Goal: Task Accomplishment & Management: Manage account settings

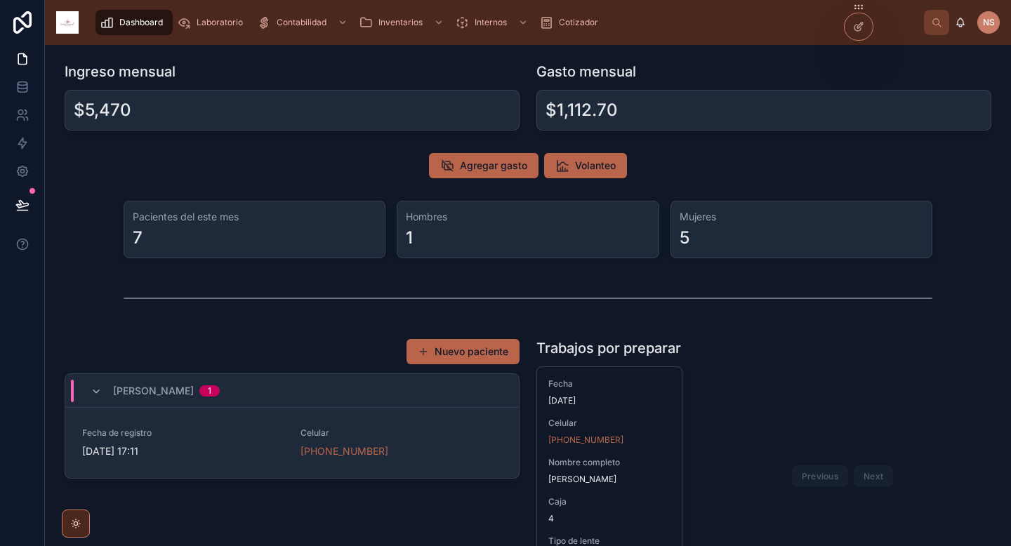
click at [474, 355] on button "Nuevo paciente" at bounding box center [463, 351] width 113 height 25
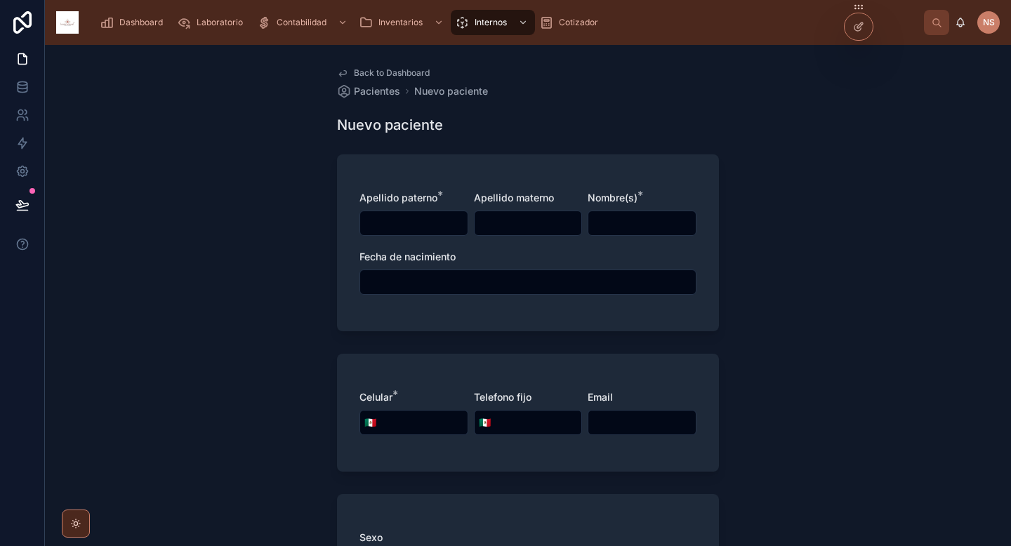
click at [433, 229] on input "text" at bounding box center [413, 224] width 107 height 20
type input "*******"
type input "*****"
click at [396, 283] on input "text" at bounding box center [528, 283] width 336 height 20
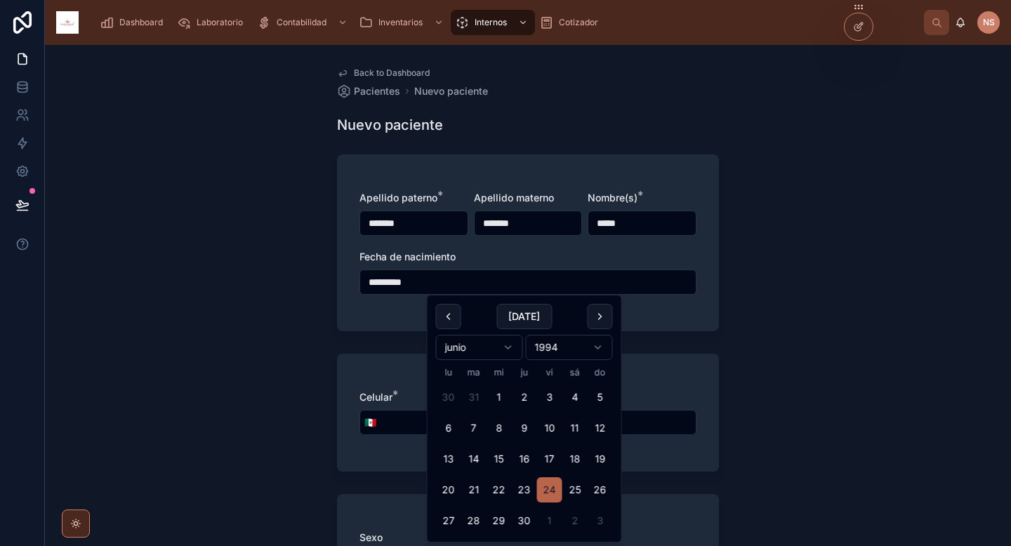
type input "*********"
click at [377, 321] on div "Apellido paterno * ******* Apellido materno ******* Nombre(s) * ***** Fecha de …" at bounding box center [528, 243] width 382 height 177
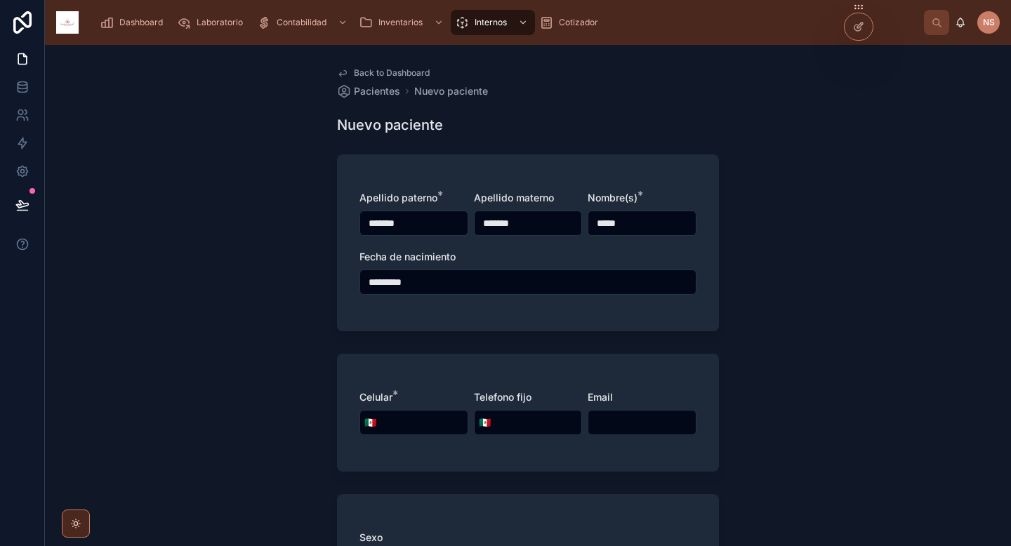
click at [405, 438] on div "Celular * 🇲🇽 Telefono fijo 🇲🇽 Email" at bounding box center [528, 420] width 337 height 59
click at [405, 426] on input "tel" at bounding box center [424, 423] width 87 height 20
type input "**********"
click at [421, 472] on form "**********" at bounding box center [528, 537] width 382 height 782
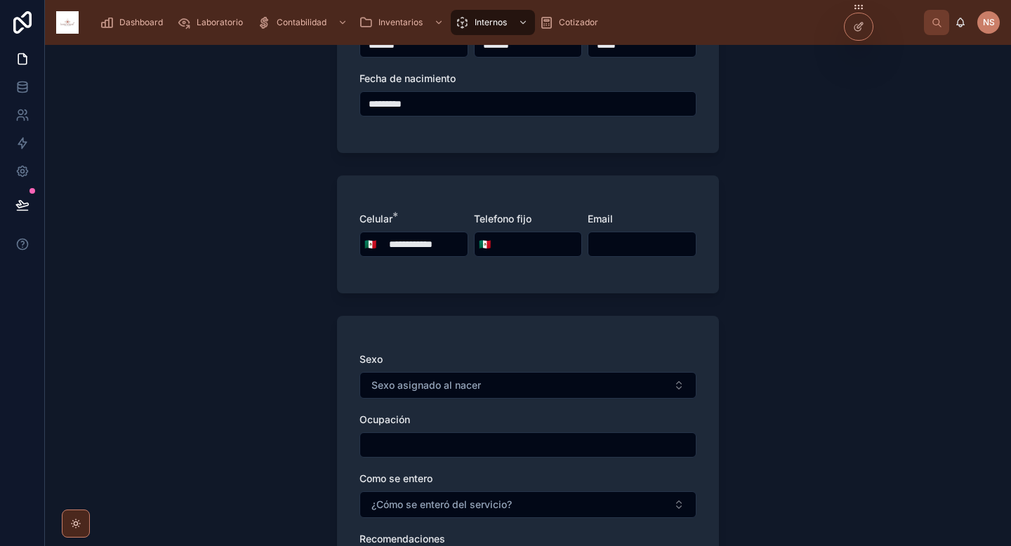
scroll to position [278, 0]
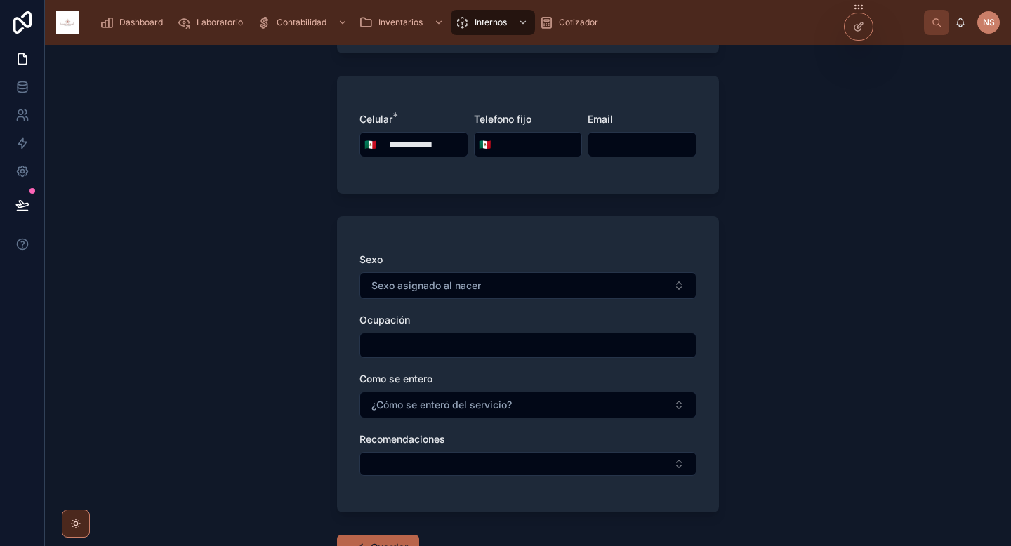
click at [430, 284] on span "Sexo asignado al nacer" at bounding box center [427, 286] width 110 height 14
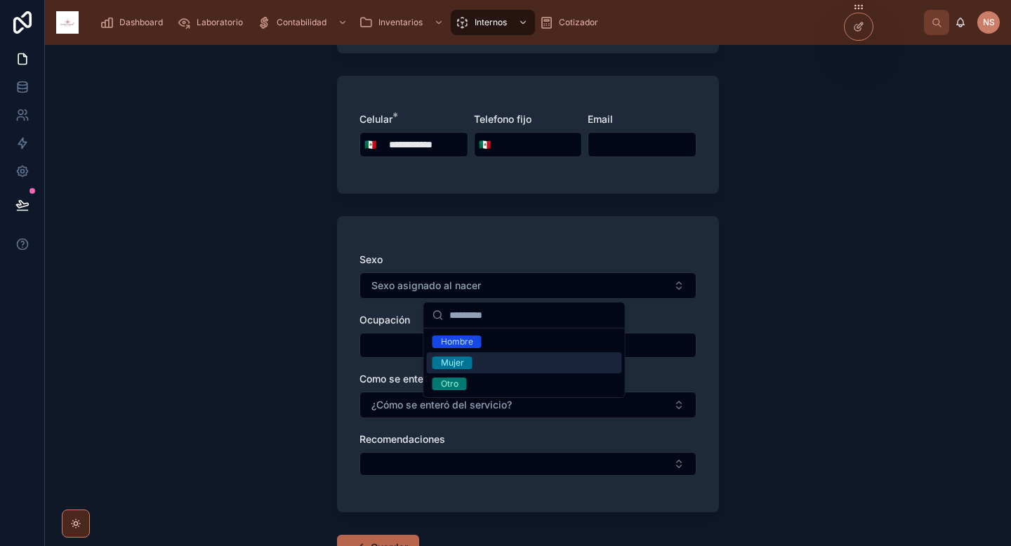
click at [504, 363] on div "Mujer" at bounding box center [524, 363] width 195 height 21
click at [369, 364] on div "Sexo Mujer Ocupación Como se entero ¿Cómo se enteró del servicio? Recomendacion…" at bounding box center [528, 371] width 337 height 237
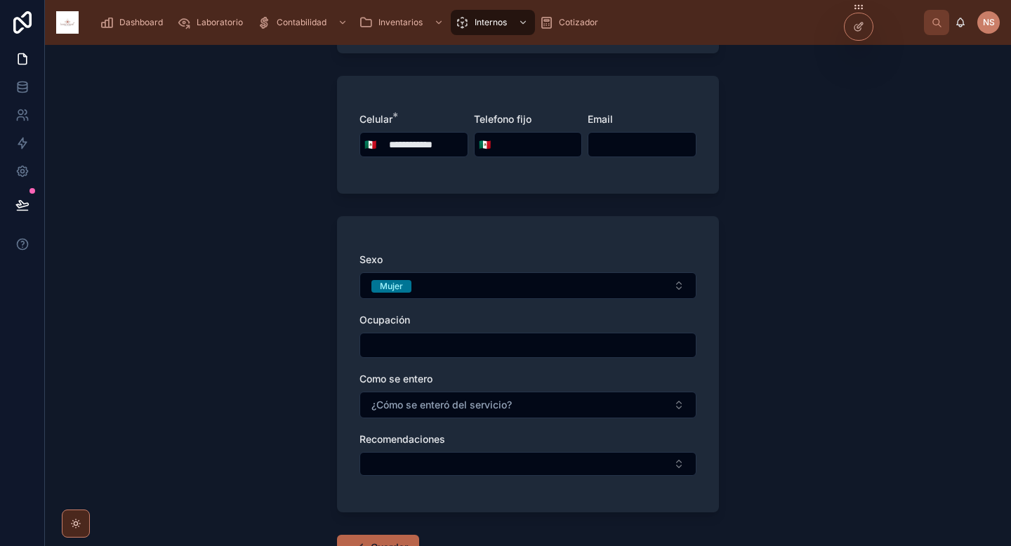
click at [433, 407] on span "¿Cómo se enteró del servicio?" at bounding box center [442, 405] width 140 height 14
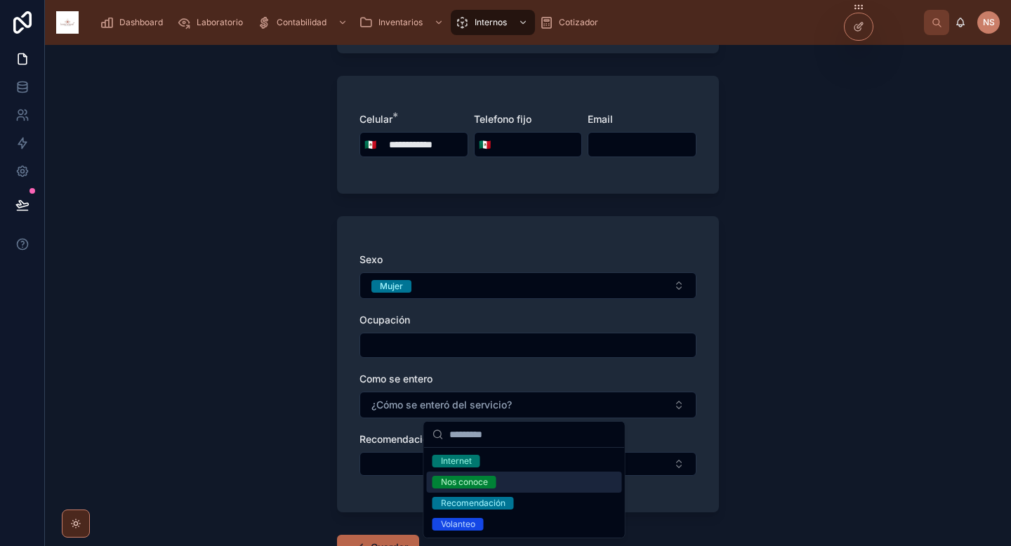
click at [507, 484] on div "Nos conoce" at bounding box center [524, 482] width 195 height 21
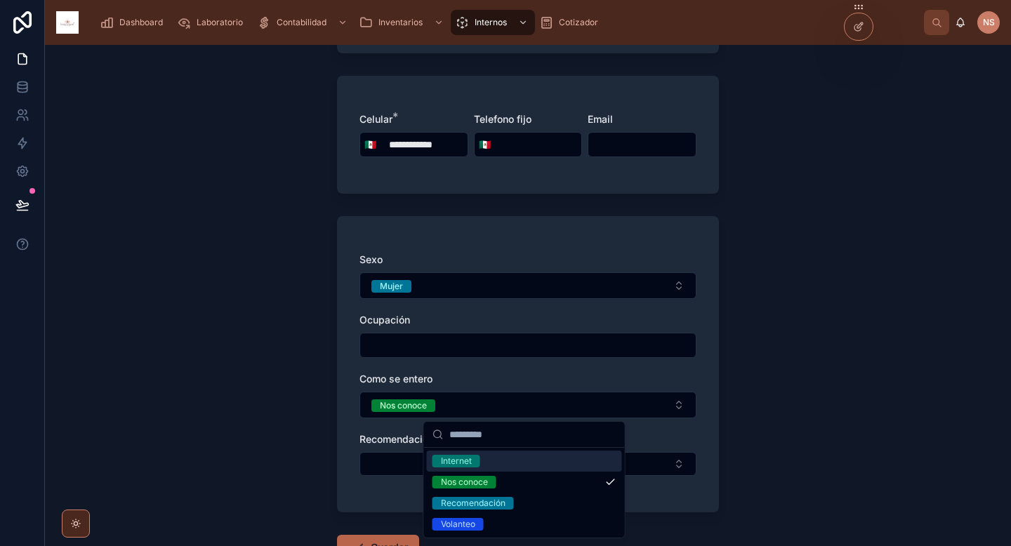
click at [364, 427] on div "Sexo Mujer Ocupación Como se entero Nos conoce Recomendaciones" at bounding box center [528, 371] width 337 height 237
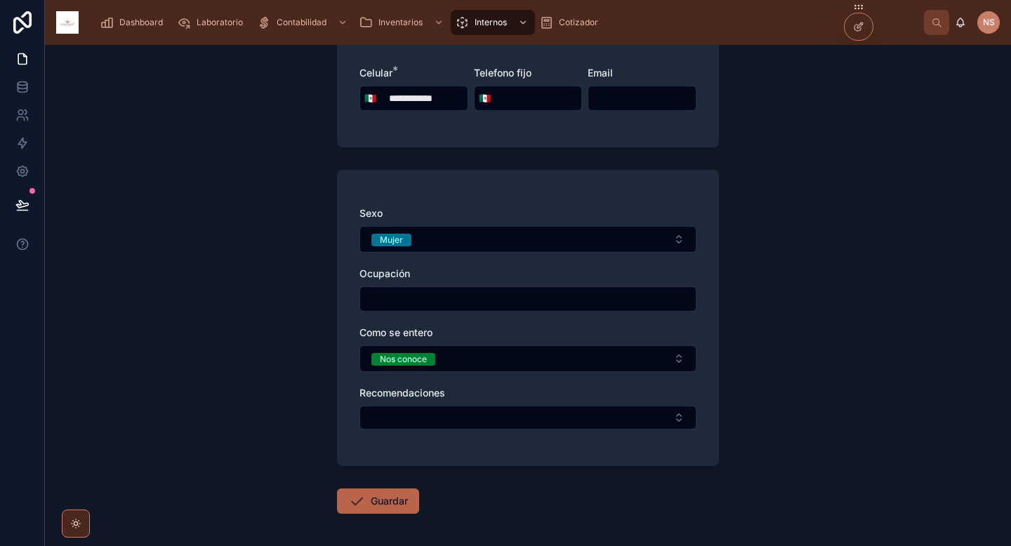
scroll to position [332, 0]
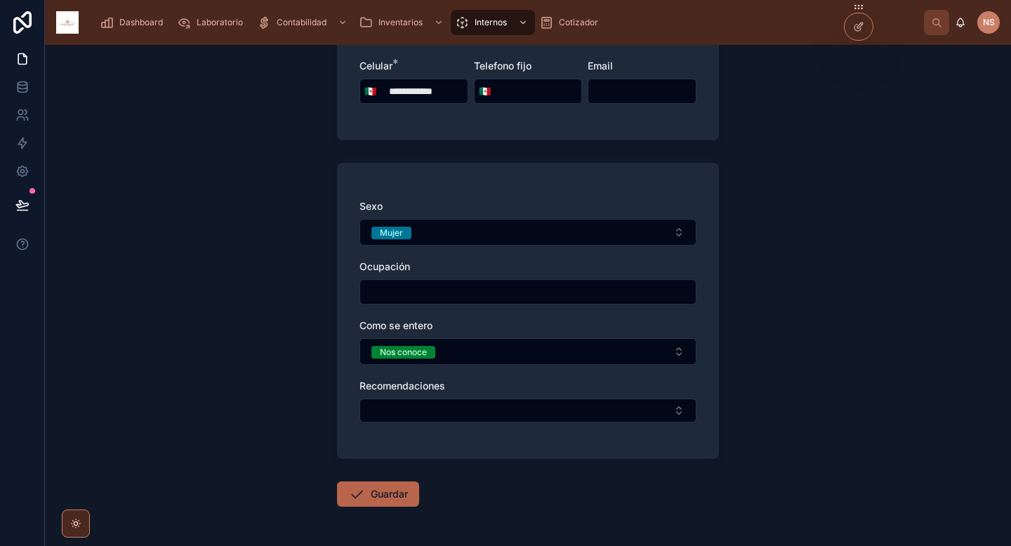
click at [379, 502] on button "Guardar" at bounding box center [378, 494] width 82 height 25
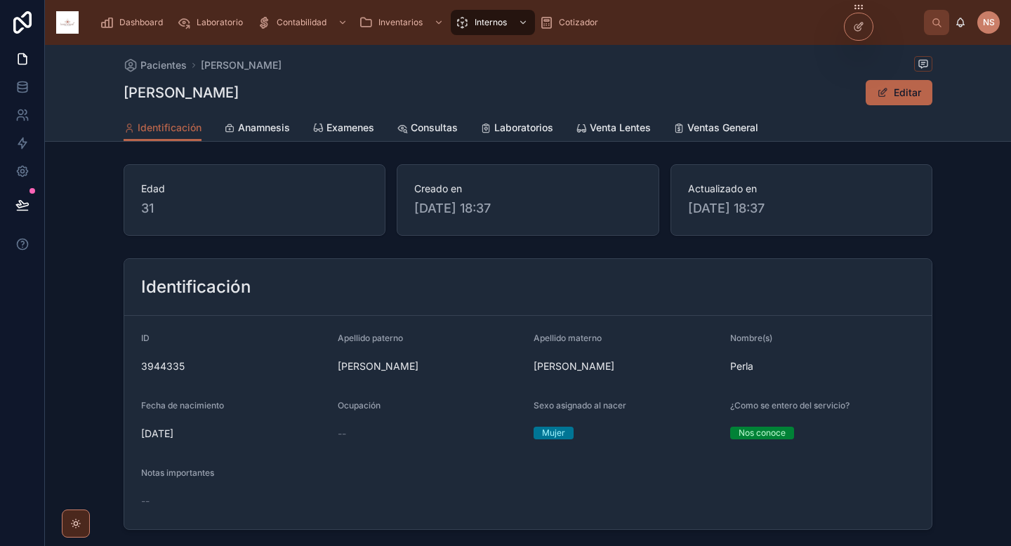
click at [144, 22] on span "Dashboard" at bounding box center [141, 22] width 44 height 11
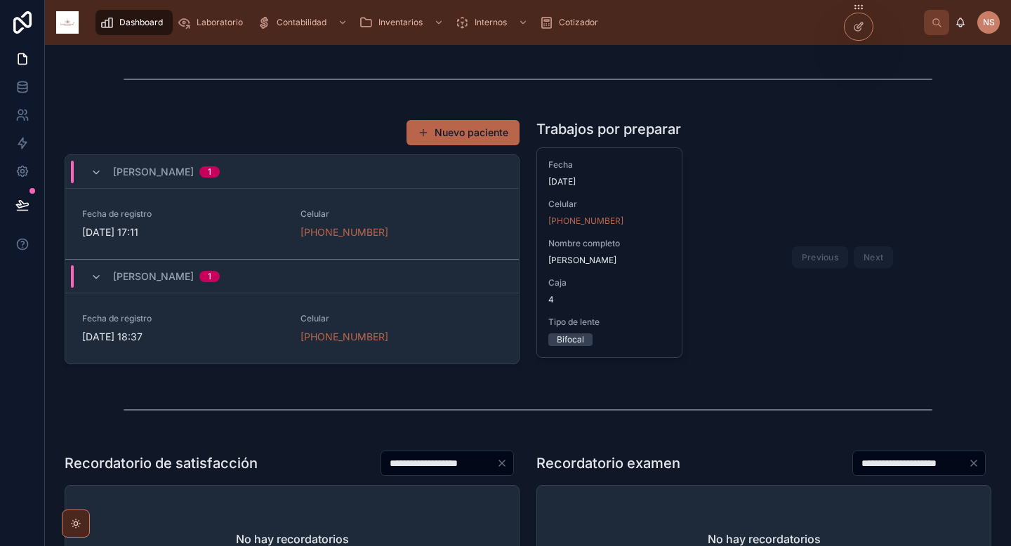
scroll to position [230, 0]
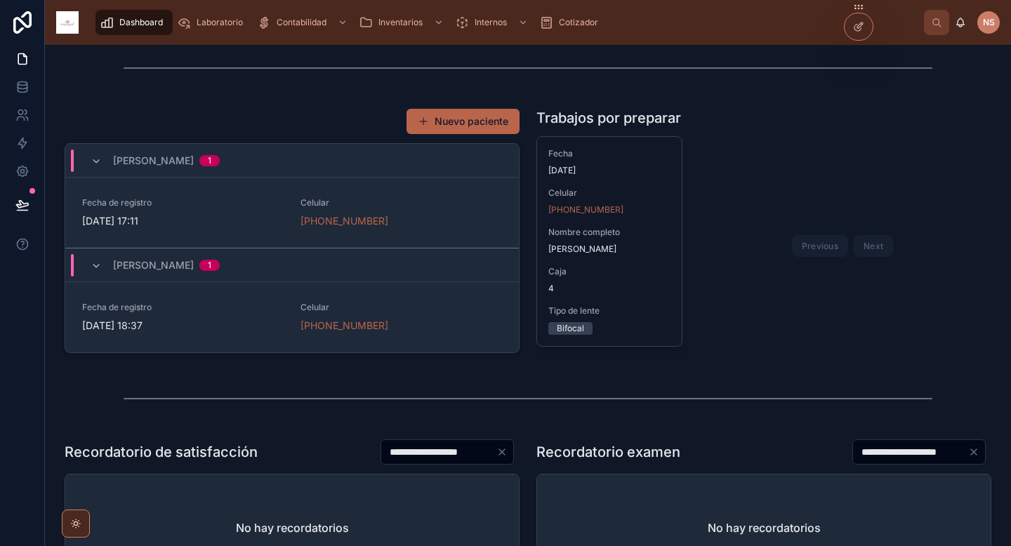
click at [372, 312] on span "Celular" at bounding box center [347, 307] width 93 height 11
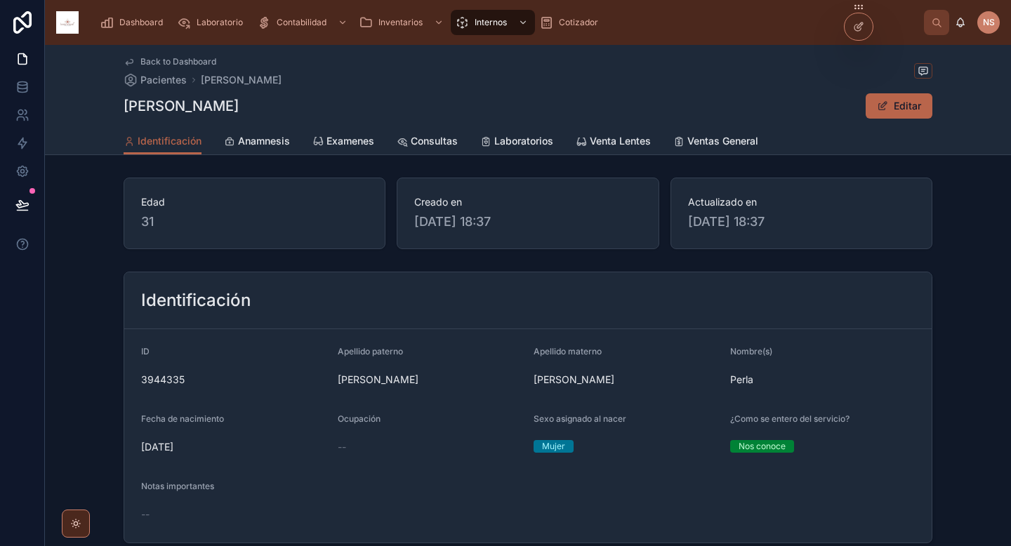
click at [335, 134] on span "Examenes" at bounding box center [351, 141] width 48 height 14
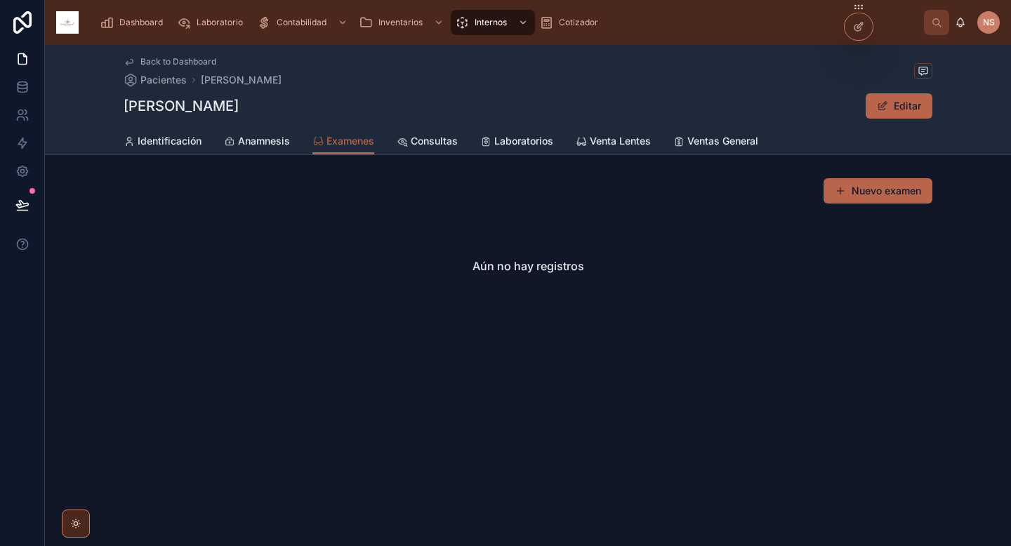
click at [831, 199] on button "Nuevo examen" at bounding box center [878, 190] width 109 height 25
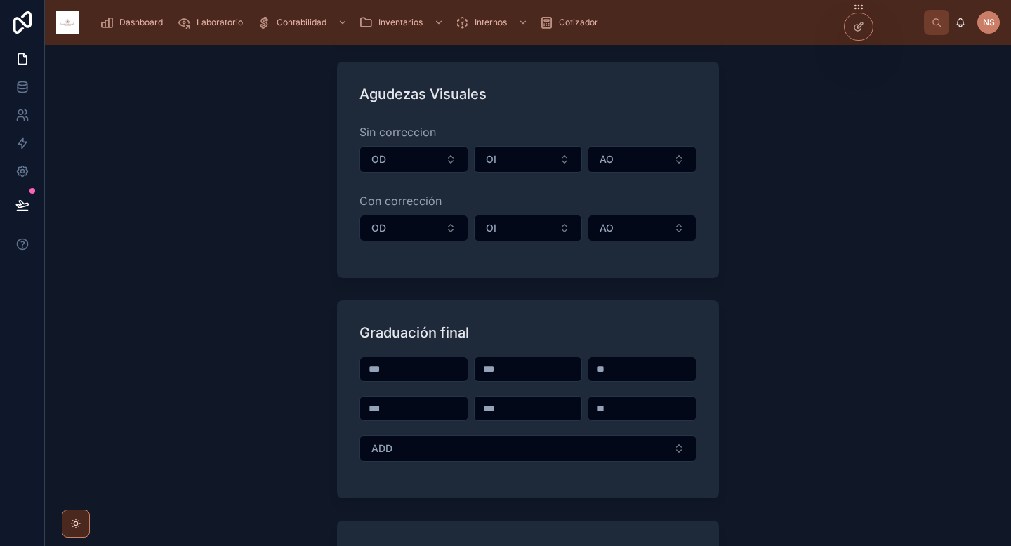
scroll to position [301, 0]
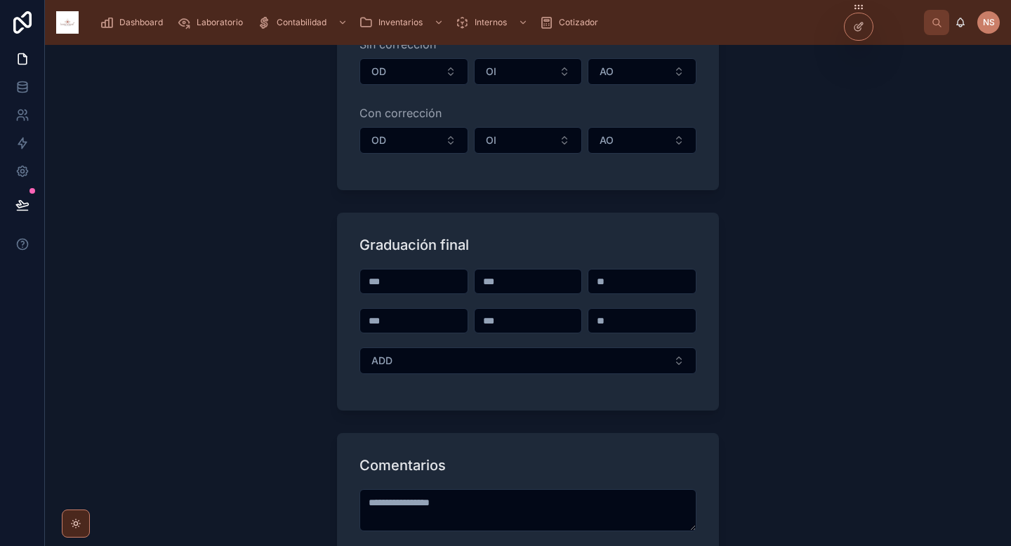
click at [378, 275] on input "text" at bounding box center [413, 282] width 107 height 20
click at [389, 322] on input "text" at bounding box center [413, 321] width 107 height 20
type input "*"
type input "**********"
type input "*****"
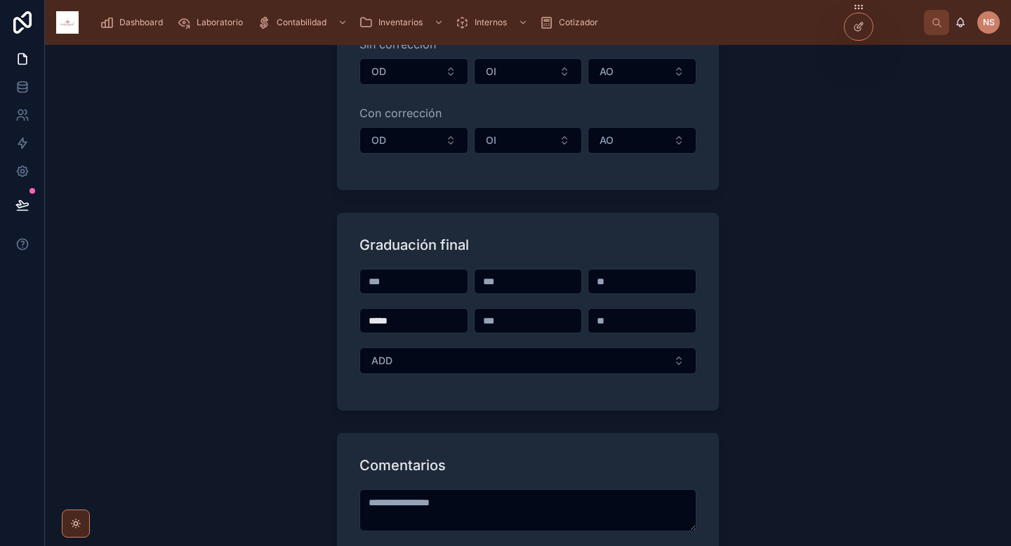
click at [388, 283] on input "text" at bounding box center [413, 282] width 107 height 20
type input "*****"
click at [473, 242] on div "Graduación final" at bounding box center [528, 245] width 337 height 20
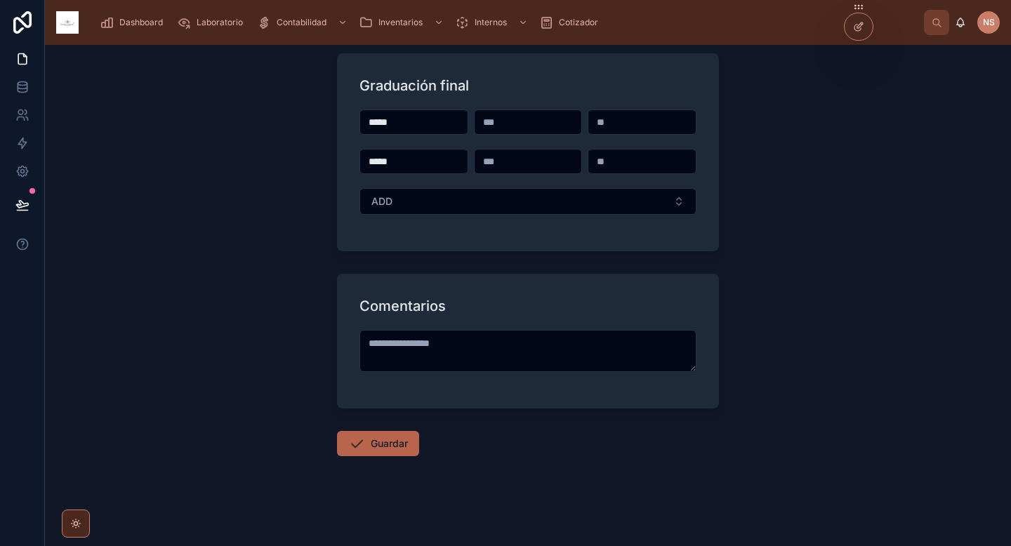
scroll to position [445, 0]
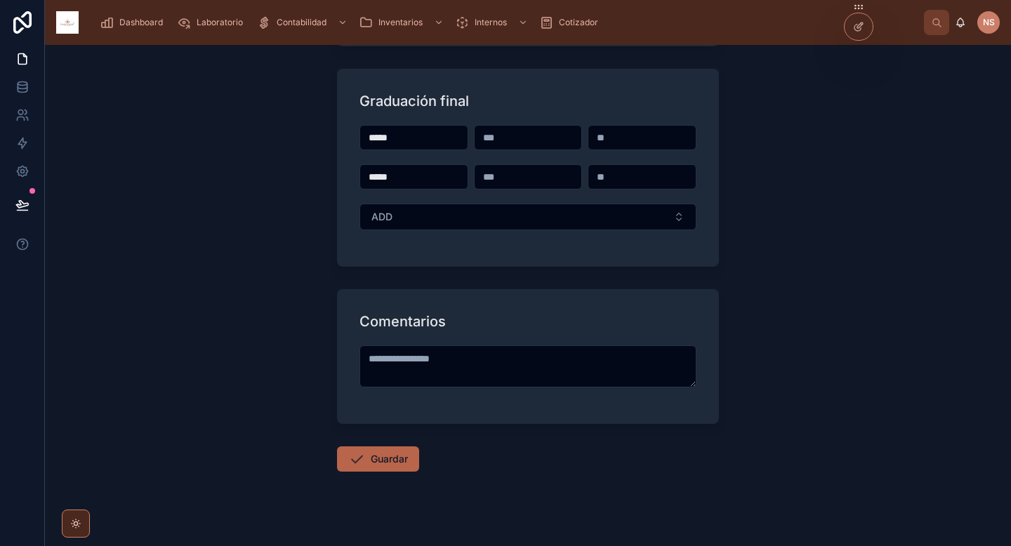
click at [397, 461] on button "Guardar" at bounding box center [378, 459] width 82 height 25
type input "**********"
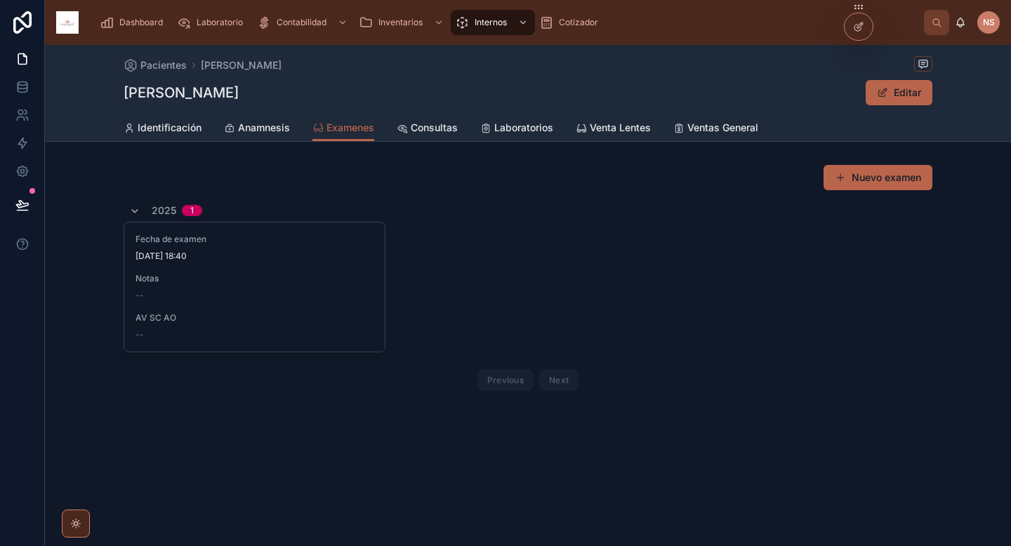
click at [325, 299] on div "--" at bounding box center [255, 295] width 238 height 11
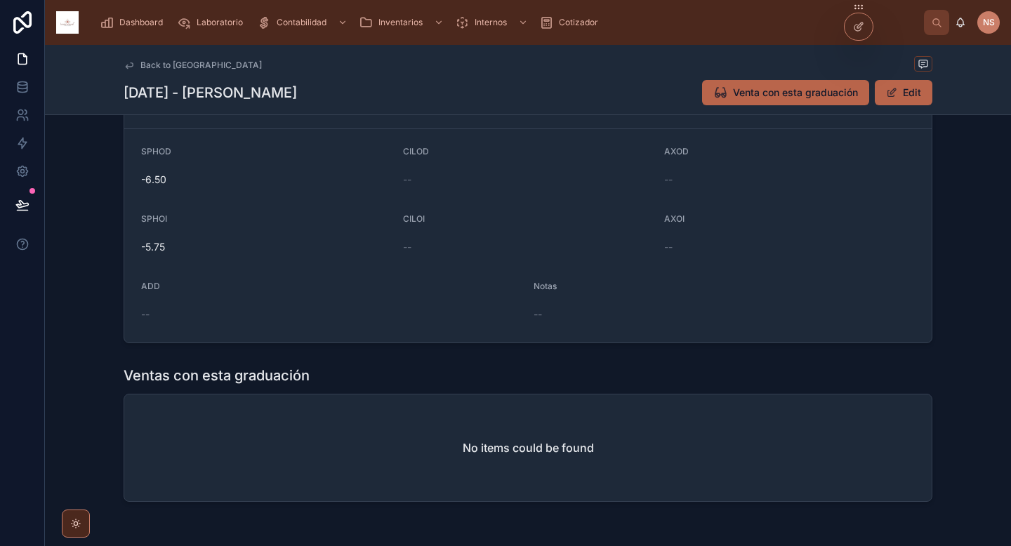
scroll to position [350, 0]
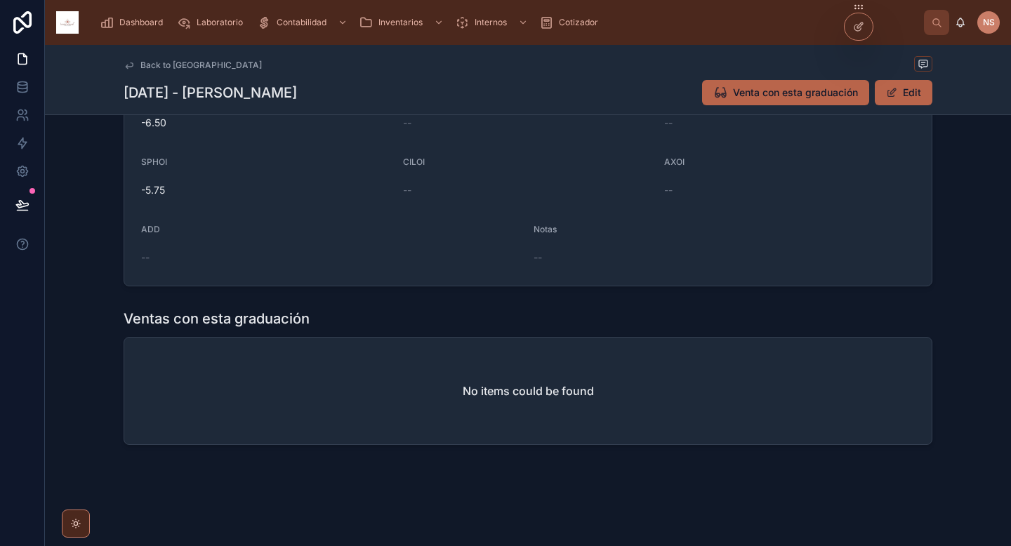
click at [799, 99] on span "Venta con esta graduación" at bounding box center [795, 93] width 125 height 14
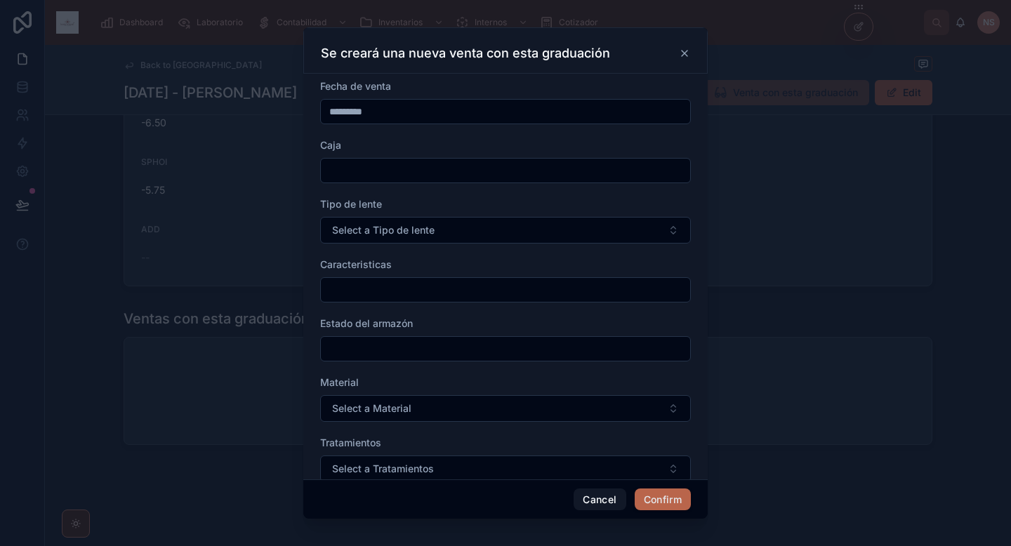
click at [478, 166] on input "text" at bounding box center [505, 171] width 369 height 20
type input "*"
click at [484, 211] on div "Tipo de lente Select a Tipo de lente" at bounding box center [505, 220] width 371 height 46
click at [461, 229] on button "Select a Tipo de lente" at bounding box center [505, 230] width 371 height 27
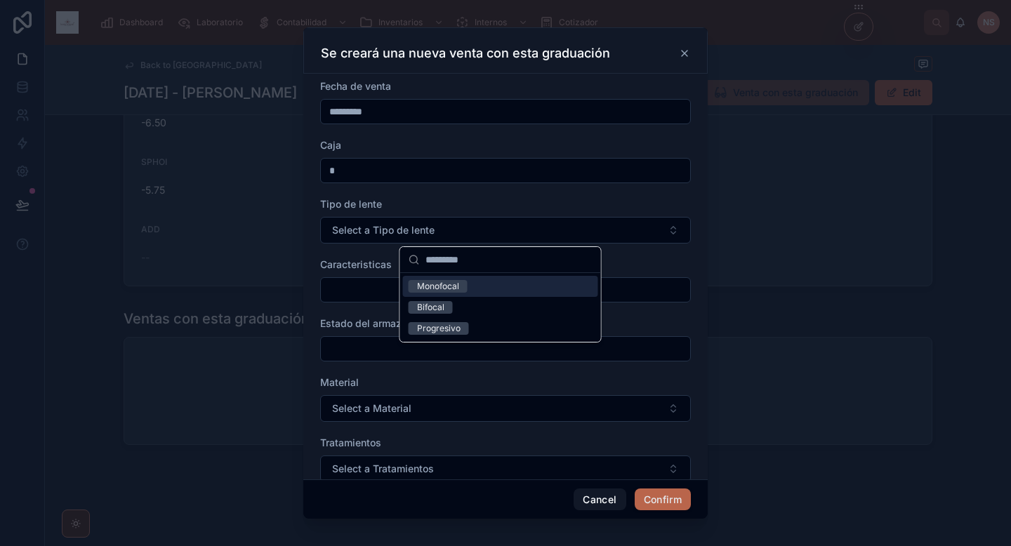
click at [494, 291] on div "Monofocal" at bounding box center [500, 286] width 195 height 21
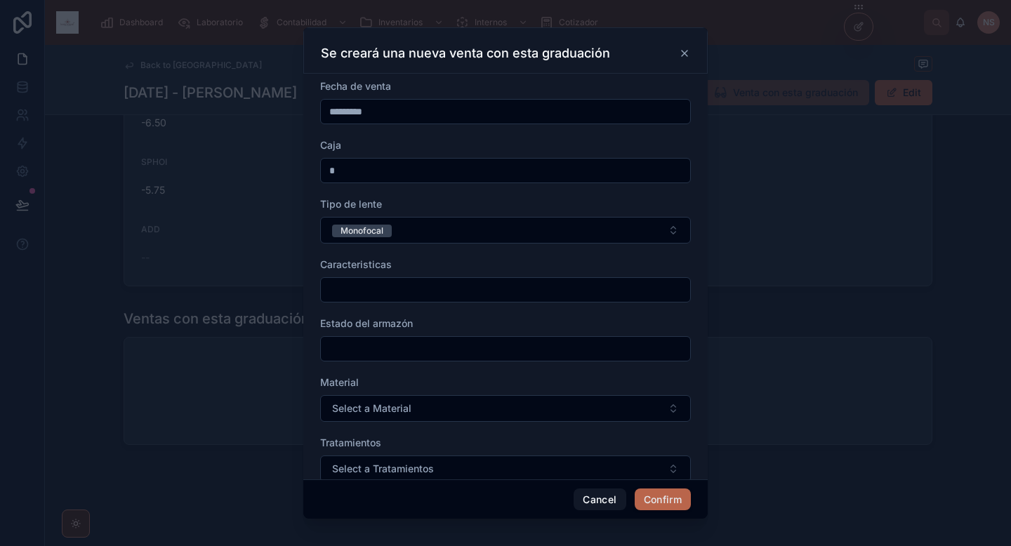
click at [414, 296] on input "text" at bounding box center [505, 290] width 369 height 20
type input "**********"
click at [414, 323] on div "Estado del armazón" at bounding box center [505, 324] width 371 height 14
click at [416, 355] on input "text" at bounding box center [505, 349] width 369 height 20
click at [395, 315] on form "**********" at bounding box center [505, 404] width 371 height 650
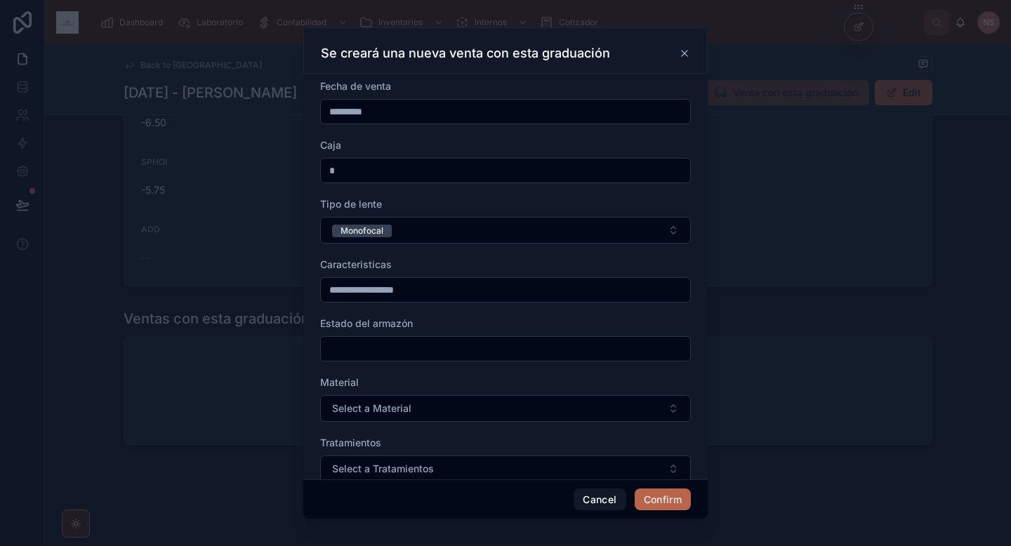
click at [395, 355] on input "text" at bounding box center [505, 349] width 369 height 20
type input "**********"
click at [398, 402] on span "Select a Material" at bounding box center [371, 409] width 79 height 14
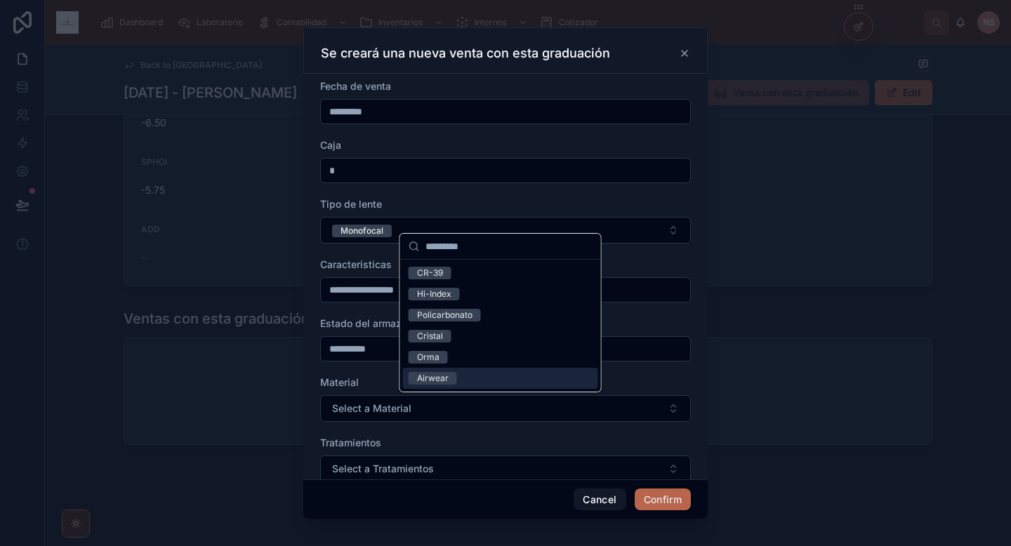
click at [468, 380] on div "Airwear" at bounding box center [500, 378] width 195 height 21
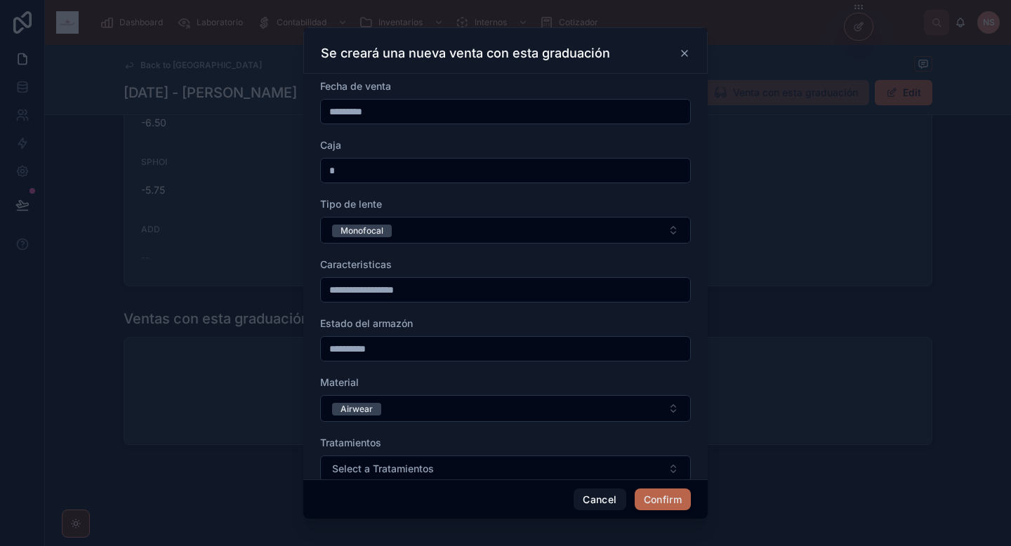
click at [373, 380] on div "Material" at bounding box center [505, 383] width 371 height 14
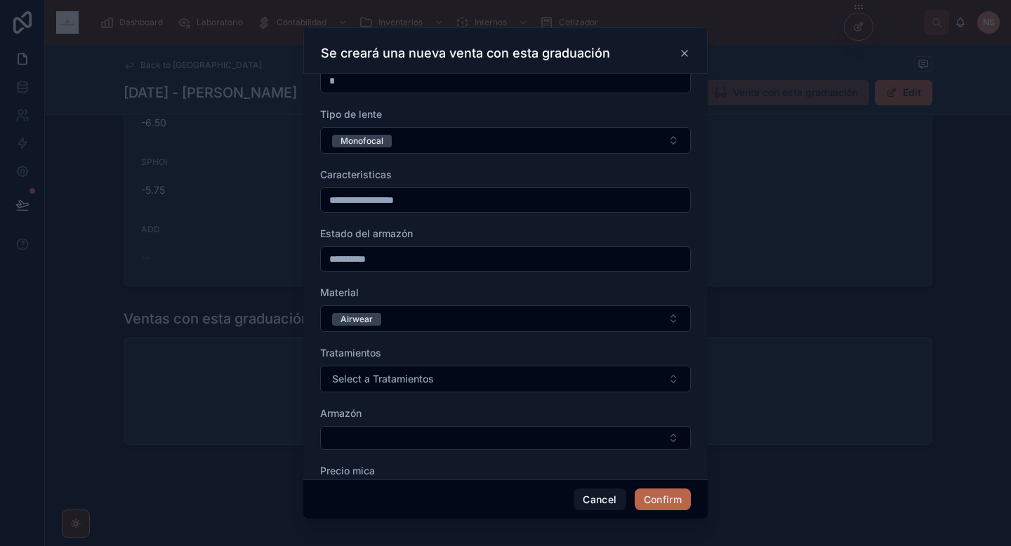
scroll to position [126, 0]
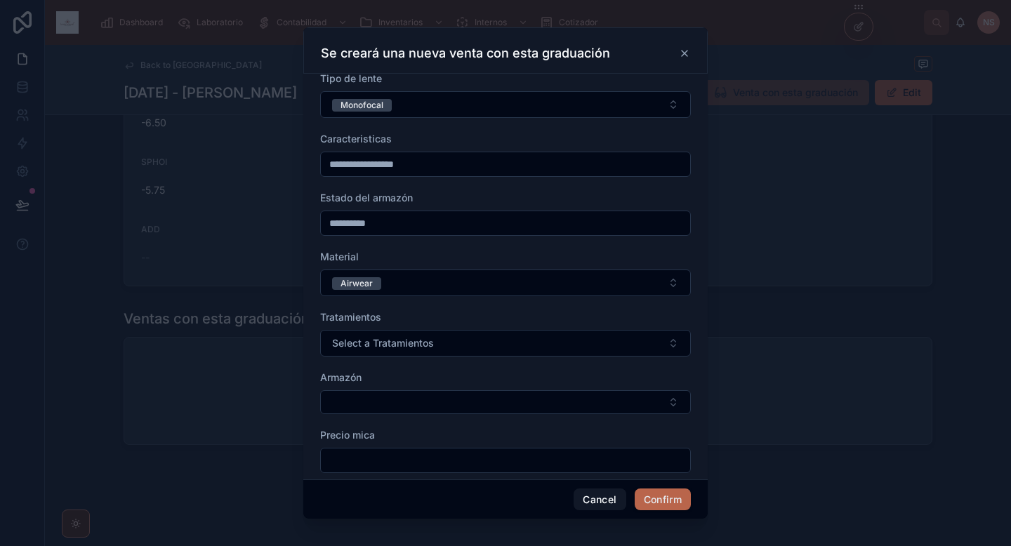
click at [407, 346] on span "Select a Tratamientos" at bounding box center [383, 343] width 102 height 14
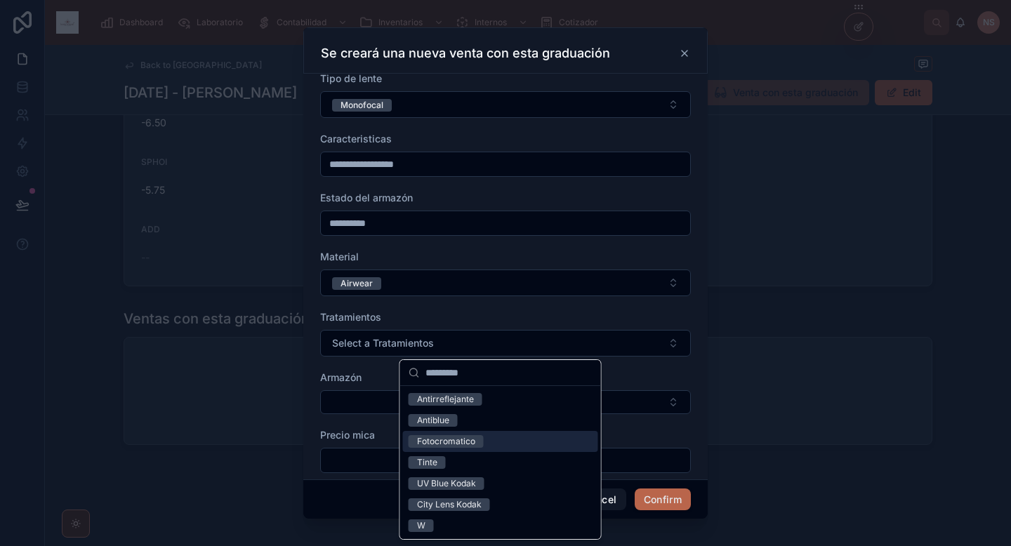
click at [468, 445] on div "Fotocromatico" at bounding box center [446, 441] width 58 height 13
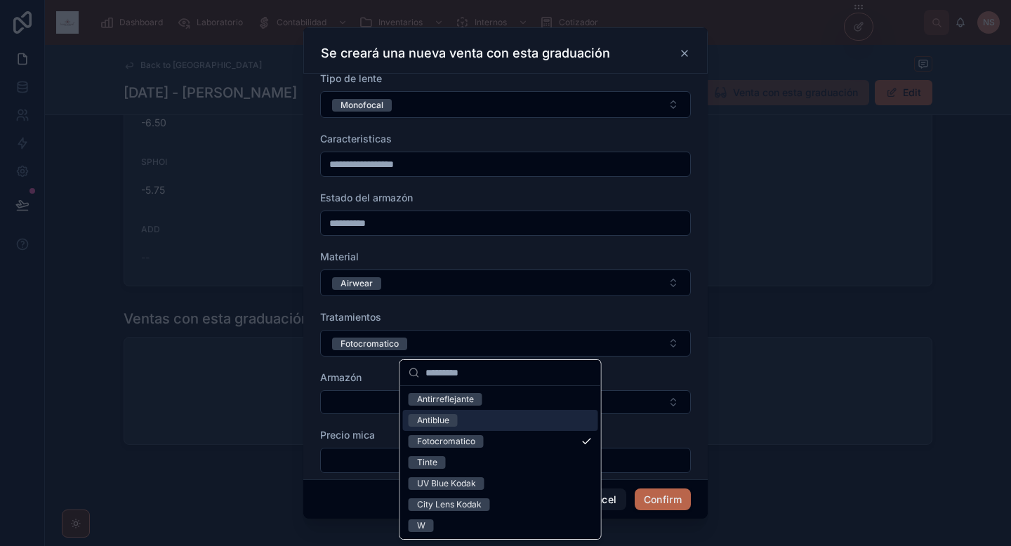
click at [479, 417] on div "Antiblue" at bounding box center [500, 420] width 195 height 21
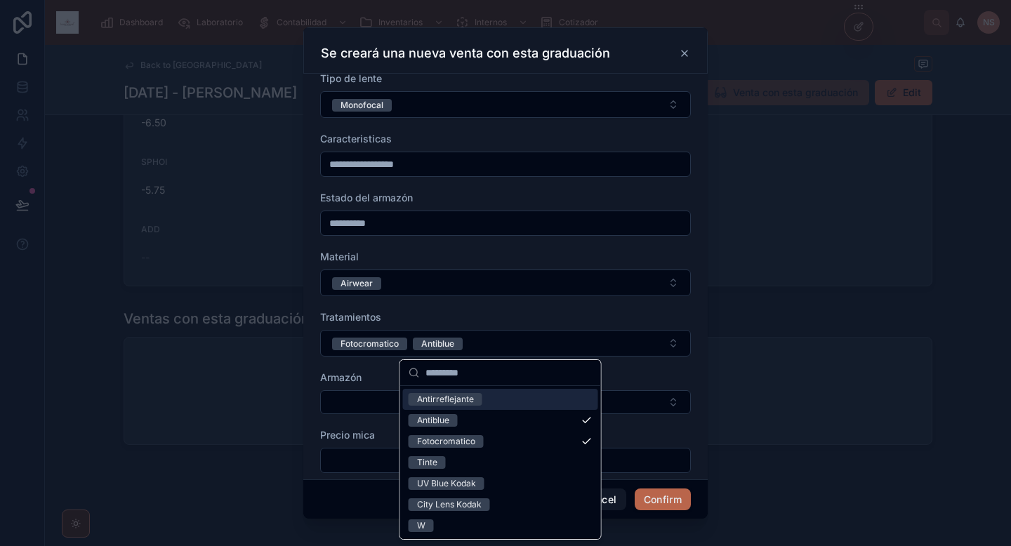
click at [343, 371] on label "Armazón" at bounding box center [340, 378] width 41 height 14
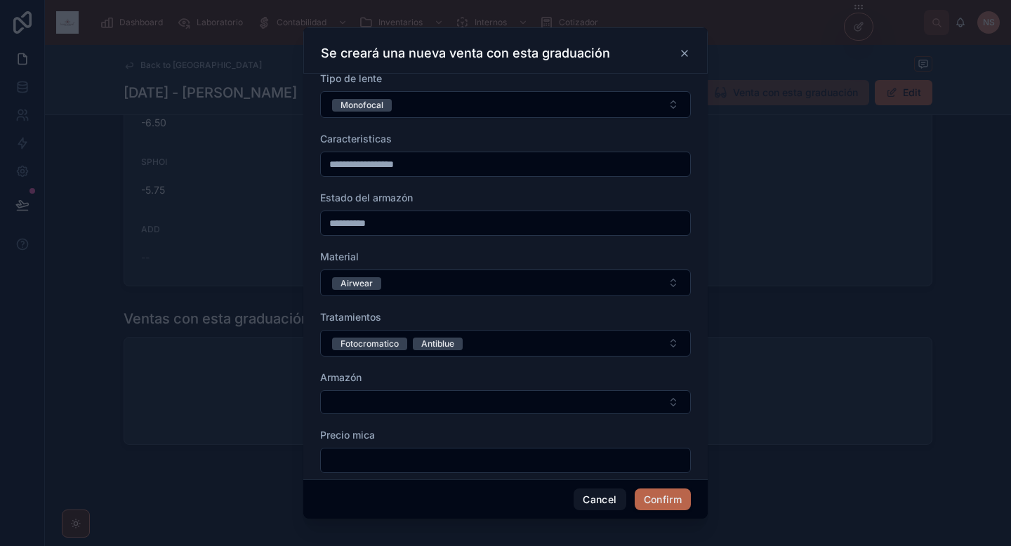
click at [379, 402] on button "Select Button" at bounding box center [505, 403] width 371 height 24
click at [410, 372] on div "Armazón" at bounding box center [505, 378] width 371 height 14
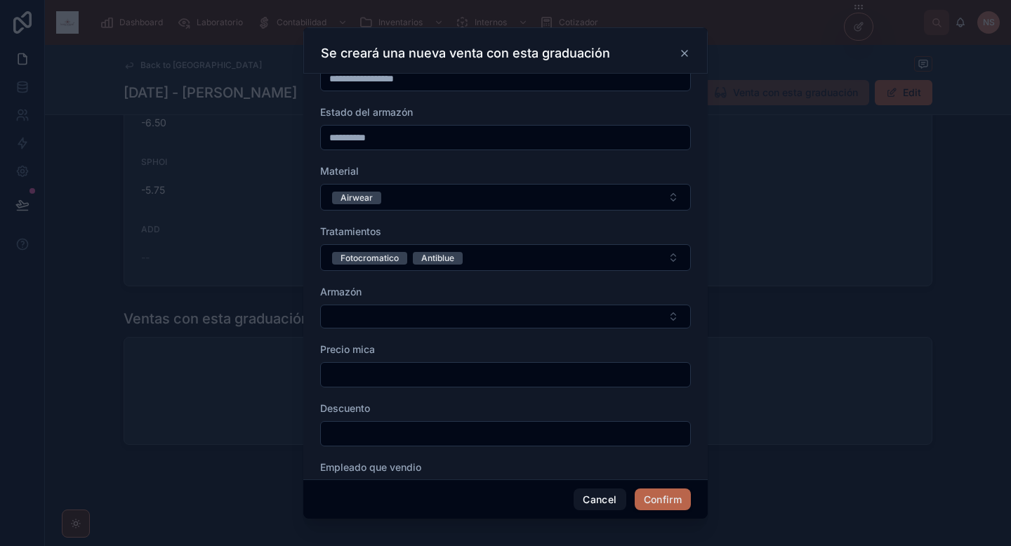
scroll to position [240, 0]
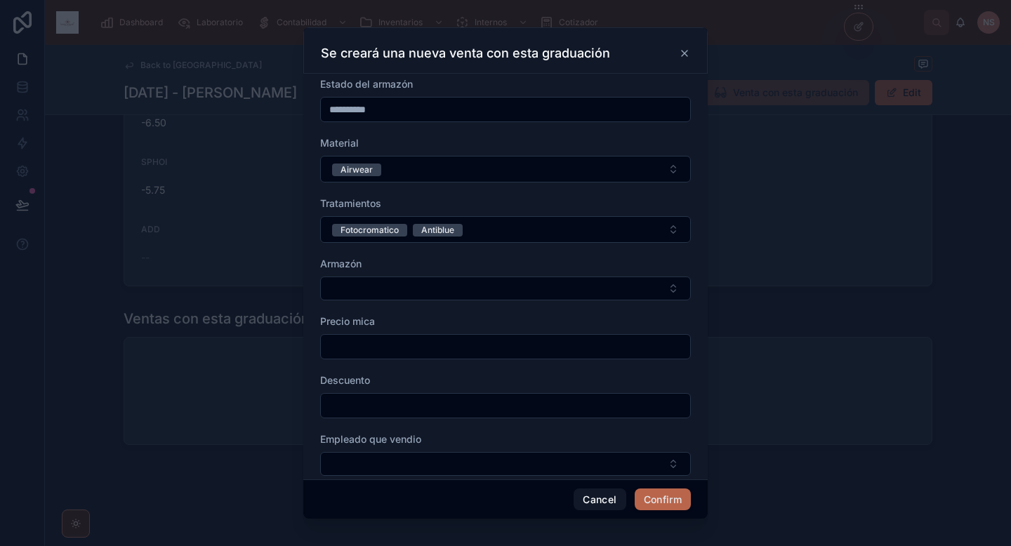
click at [390, 348] on input "text" at bounding box center [505, 347] width 369 height 20
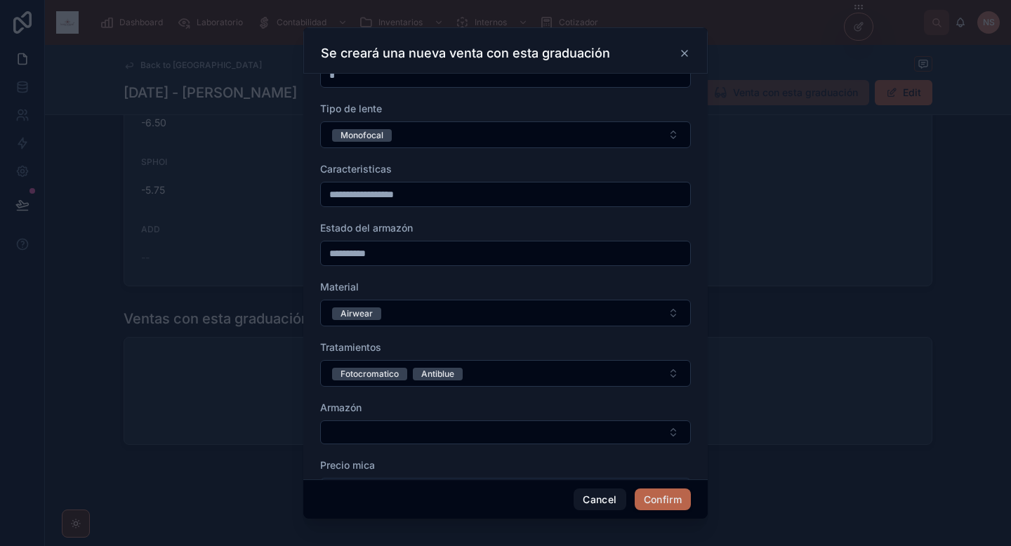
scroll to position [74, 0]
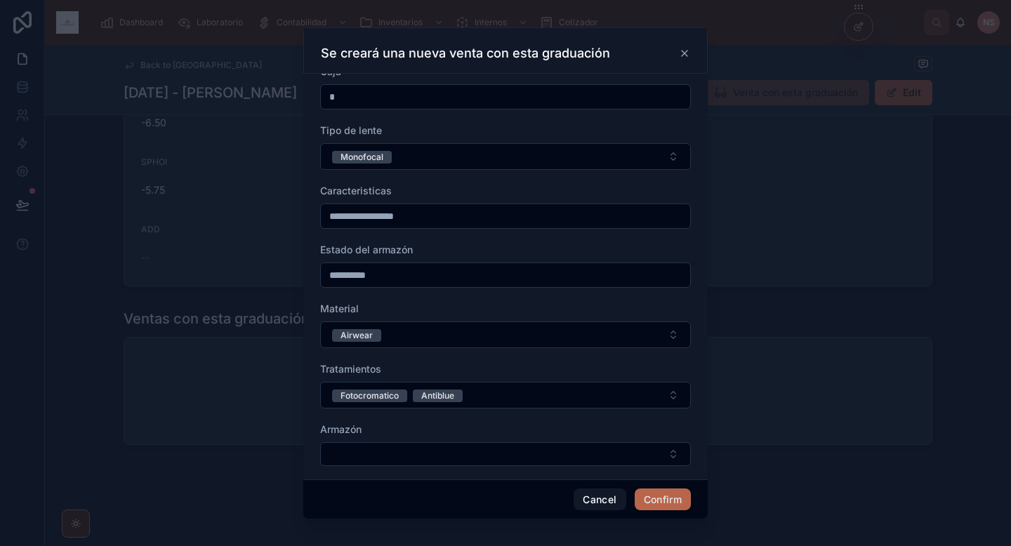
type input "*********"
click at [435, 218] on input "**********" at bounding box center [505, 216] width 369 height 20
type input "**********"
click at [435, 308] on div "Material" at bounding box center [505, 309] width 371 height 14
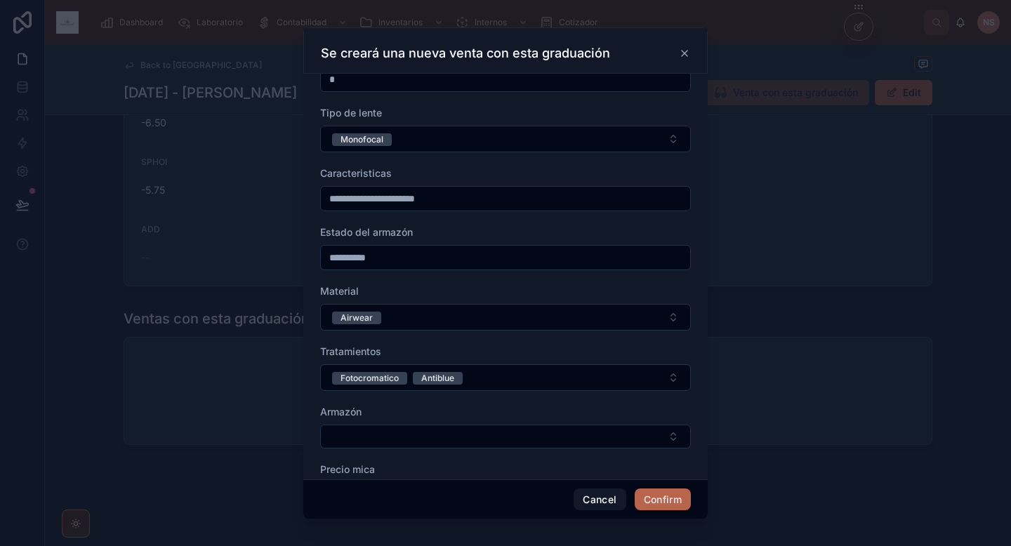
scroll to position [96, 0]
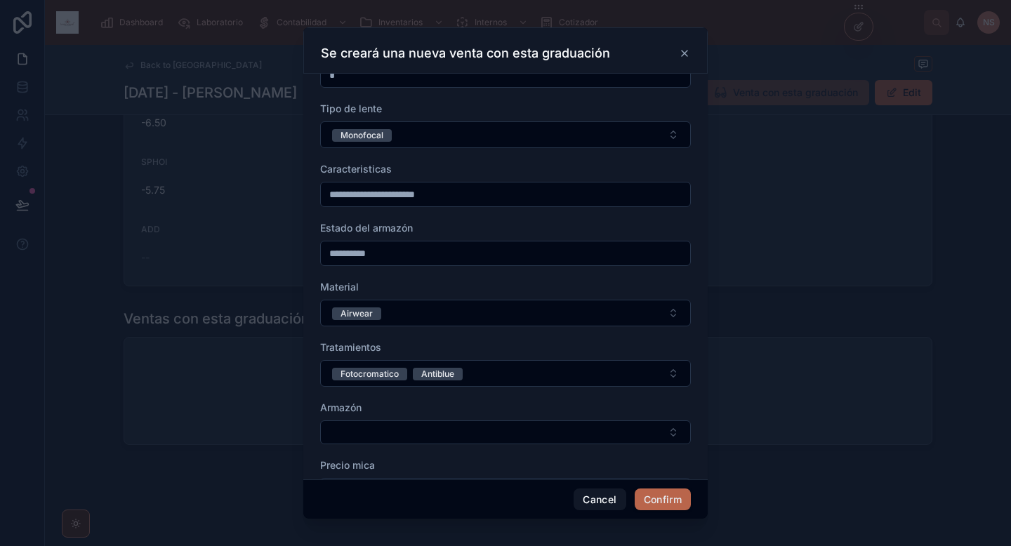
click at [416, 249] on input "**********" at bounding box center [505, 254] width 369 height 20
type input "**********"
click at [437, 292] on div "Material" at bounding box center [505, 287] width 371 height 14
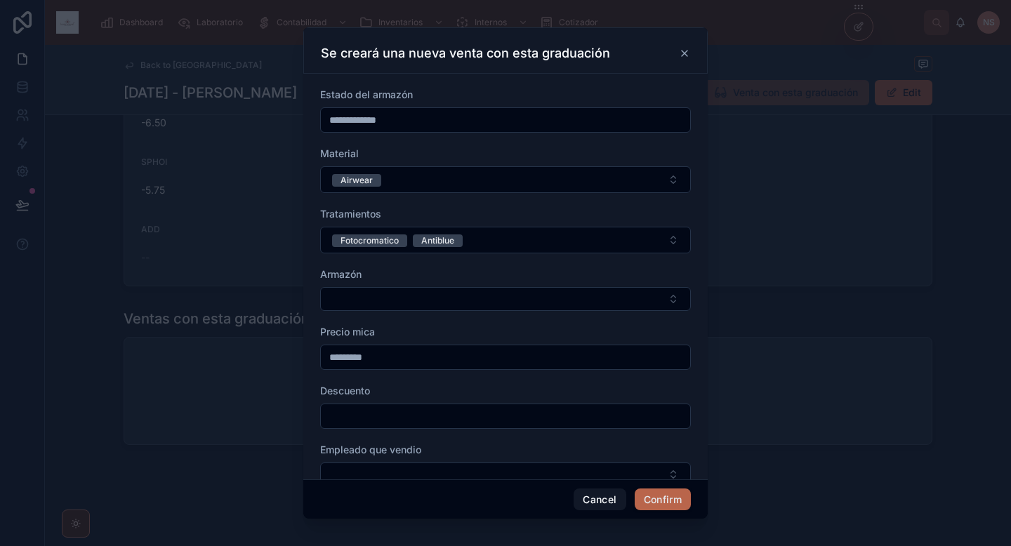
scroll to position [261, 0]
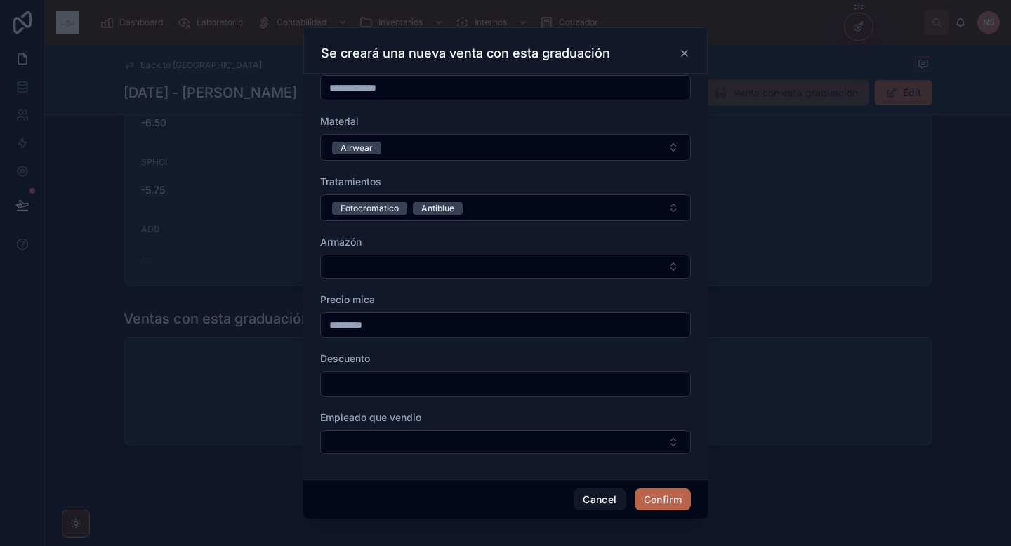
click at [612, 444] on button "Select Button" at bounding box center [505, 443] width 371 height 24
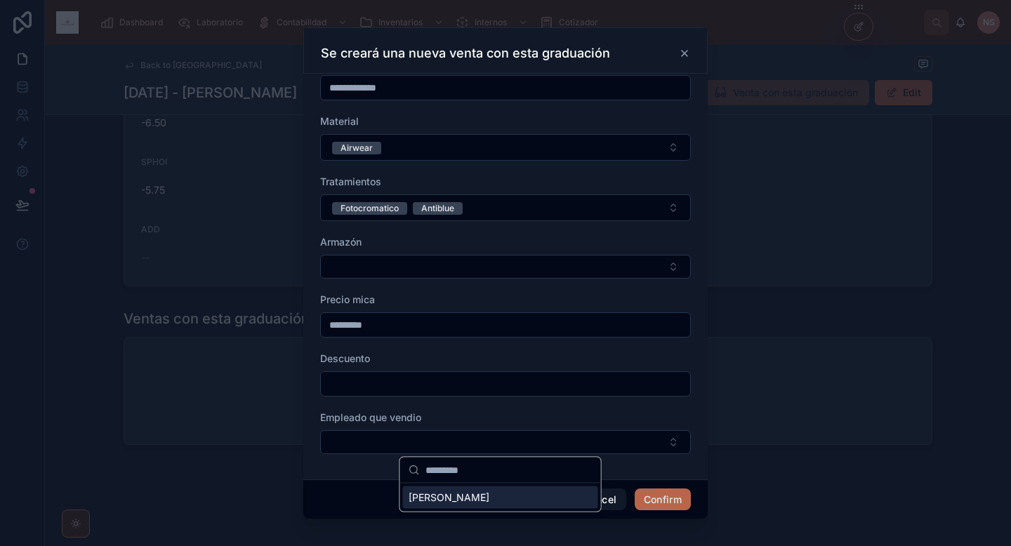
click at [466, 498] on span "Daniel Vazquez" at bounding box center [449, 498] width 81 height 14
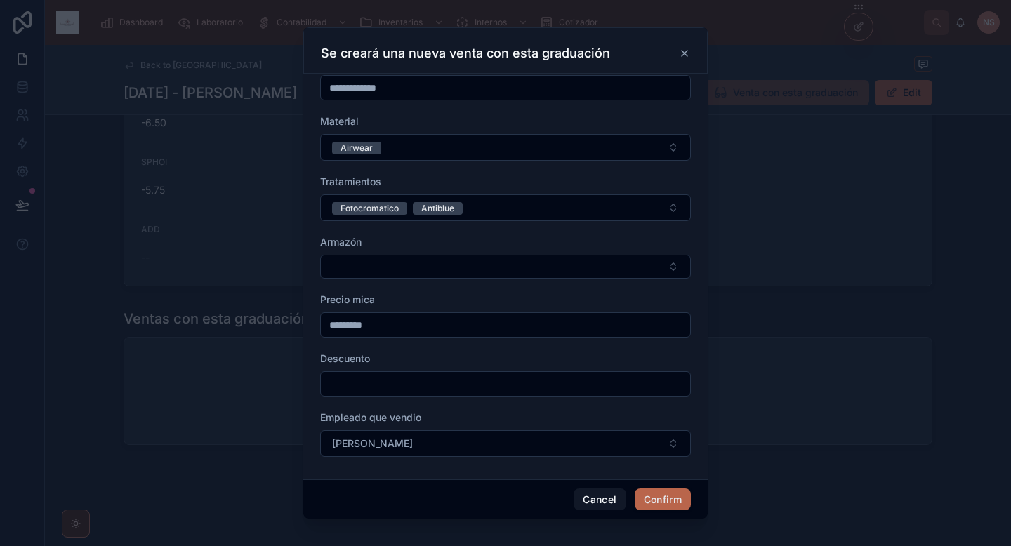
click at [653, 502] on button "Confirm" at bounding box center [663, 500] width 56 height 22
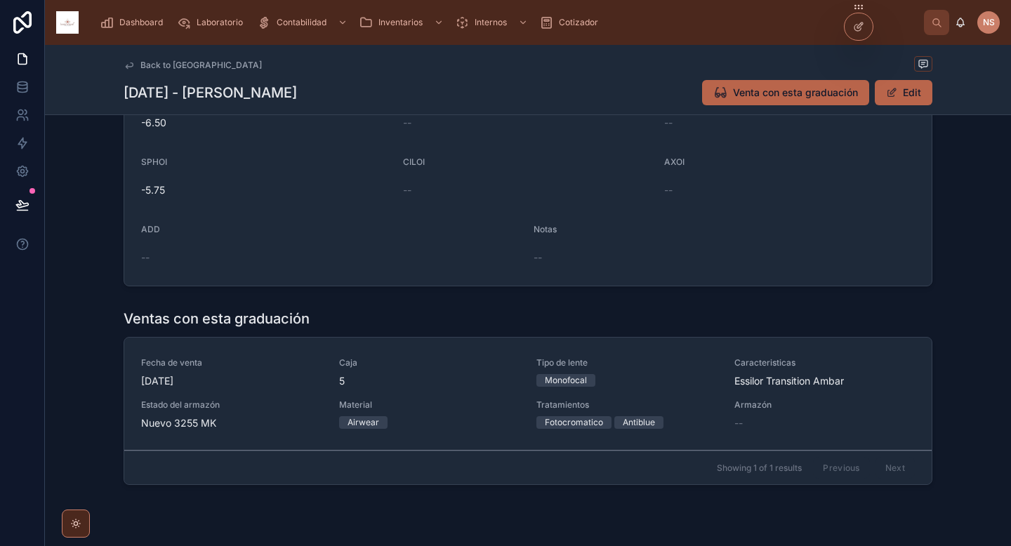
click at [629, 381] on div "Monofocal" at bounding box center [627, 380] width 181 height 13
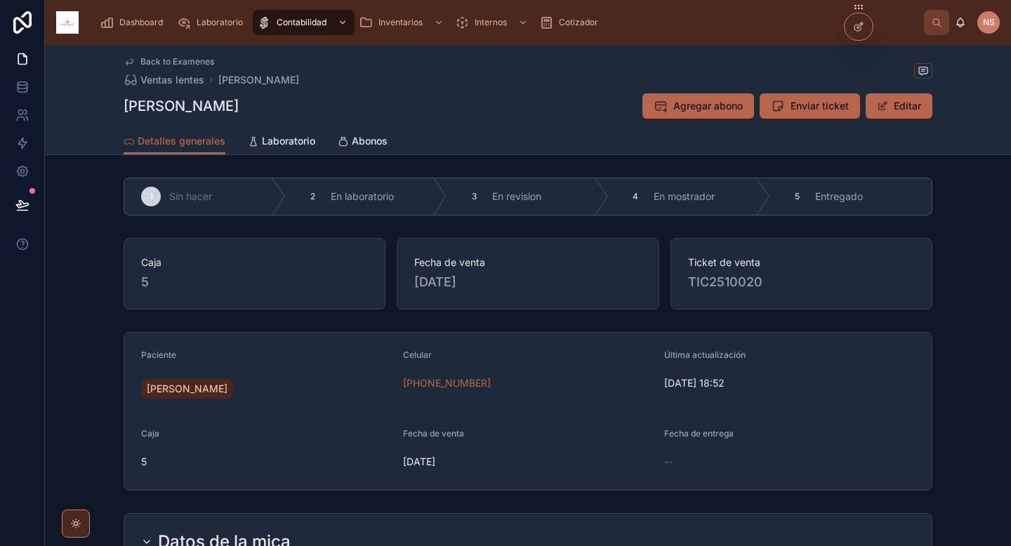
click at [800, 109] on span "Enviar ticket" at bounding box center [820, 106] width 58 height 14
click at [707, 109] on span "Agregar abono" at bounding box center [709, 106] width 70 height 14
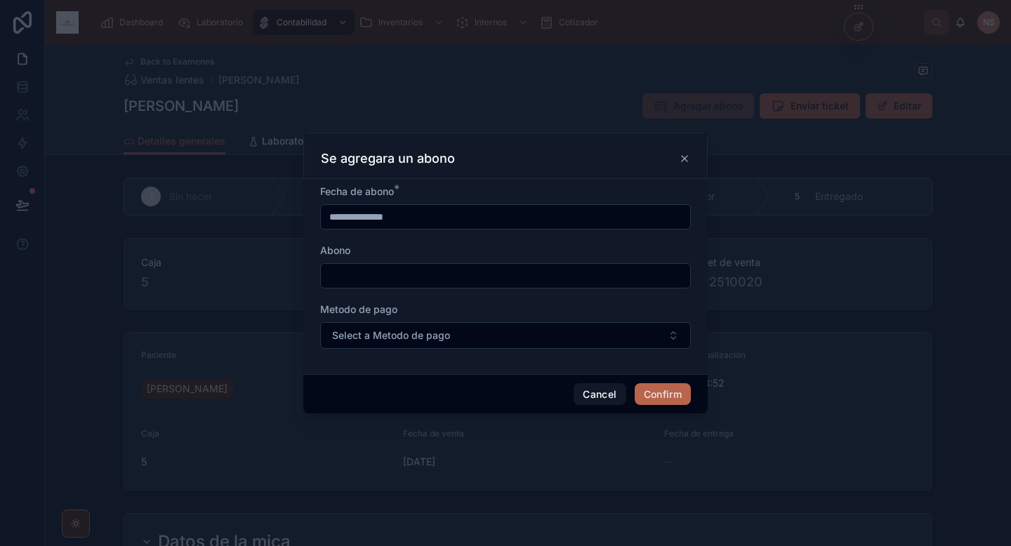
click at [445, 284] on input "text" at bounding box center [505, 276] width 369 height 20
type input "******"
click at [377, 333] on span "Select a Metodo de pago" at bounding box center [391, 336] width 118 height 14
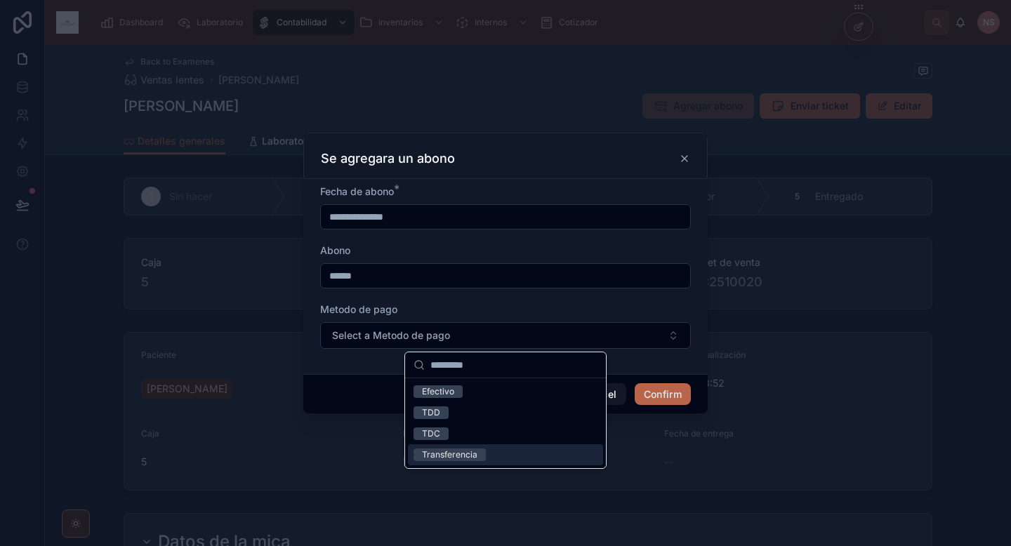
click at [471, 453] on div "Transferencia" at bounding box center [449, 455] width 55 height 13
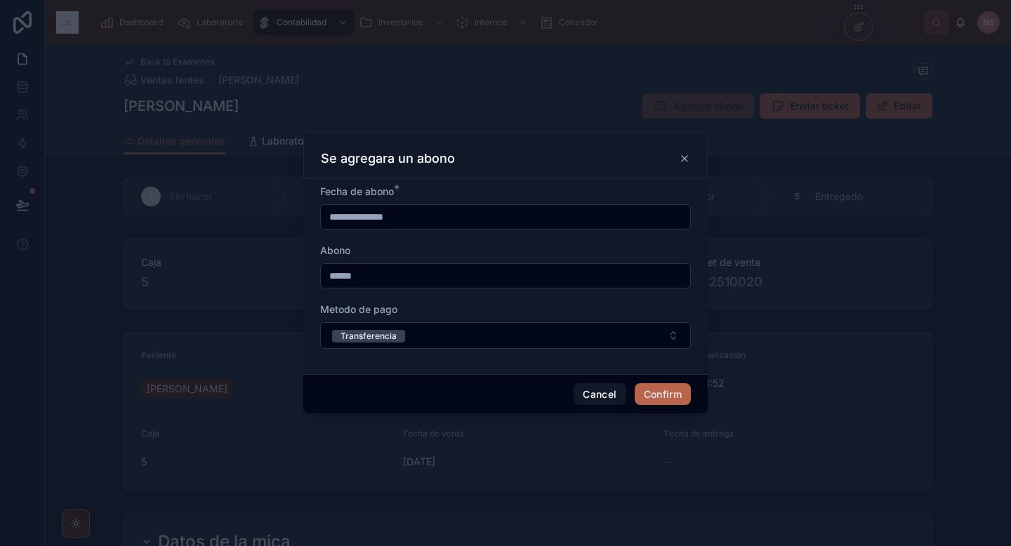
click at [669, 395] on button "Confirm" at bounding box center [663, 394] width 56 height 22
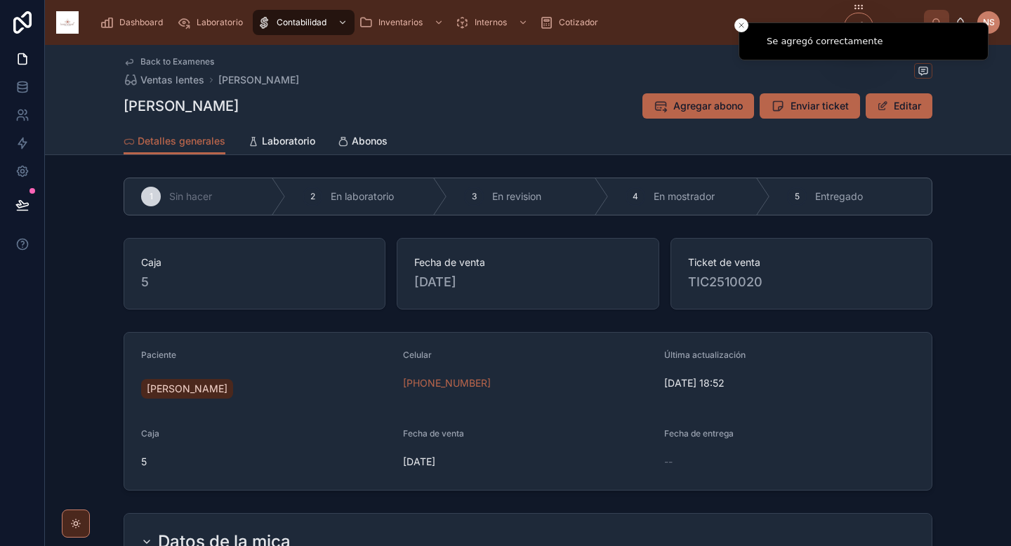
click at [372, 145] on span "Abonos" at bounding box center [370, 141] width 36 height 14
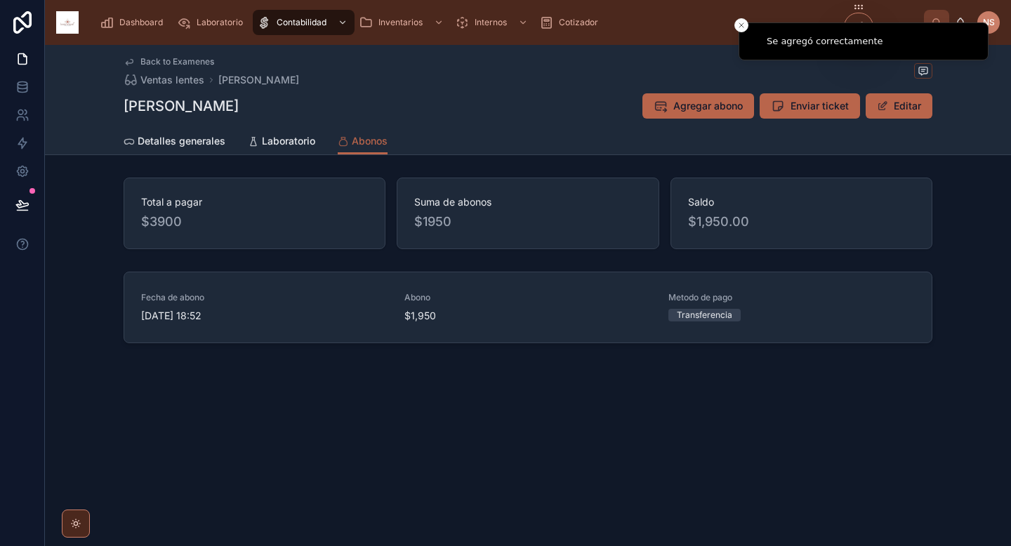
click at [915, 387] on div "Back to Examenes Ventas lentes Mendoza Estrada Perla Mendoza Estrada Perla Agre…" at bounding box center [528, 245] width 966 height 400
click at [0, 0] on span "Enviar abono" at bounding box center [0, 0] width 0 height 0
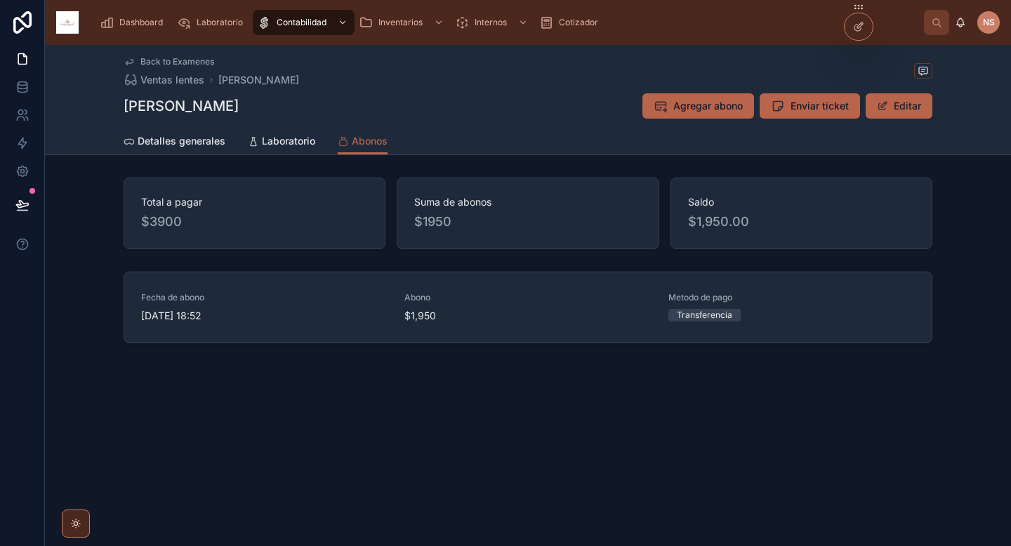
click at [925, 420] on div "Back to Examenes Ventas lentes Mendoza Estrada Perla Mendoza Estrada Perla Agre…" at bounding box center [528, 245] width 966 height 400
click at [141, 19] on span "Dashboard" at bounding box center [141, 22] width 44 height 11
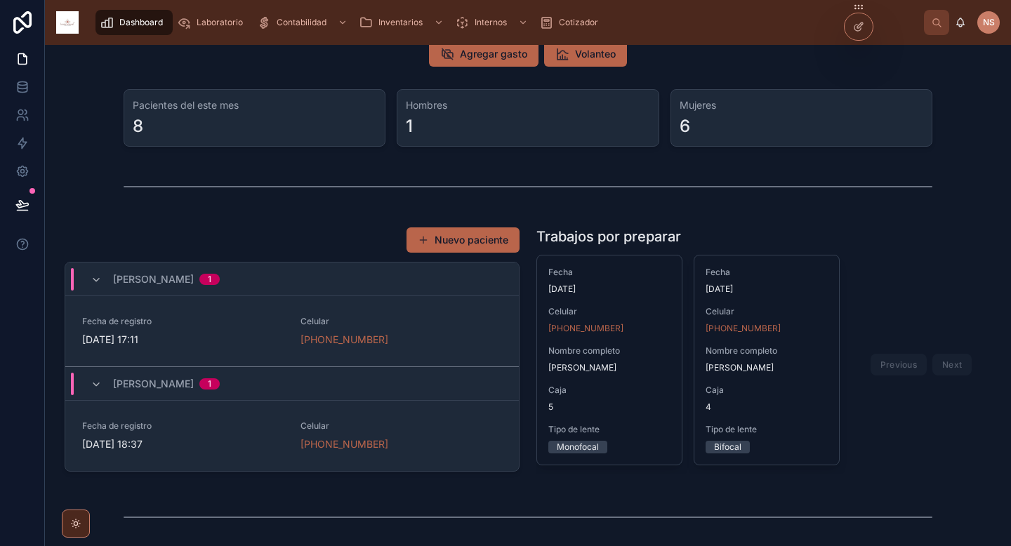
scroll to position [124, 0]
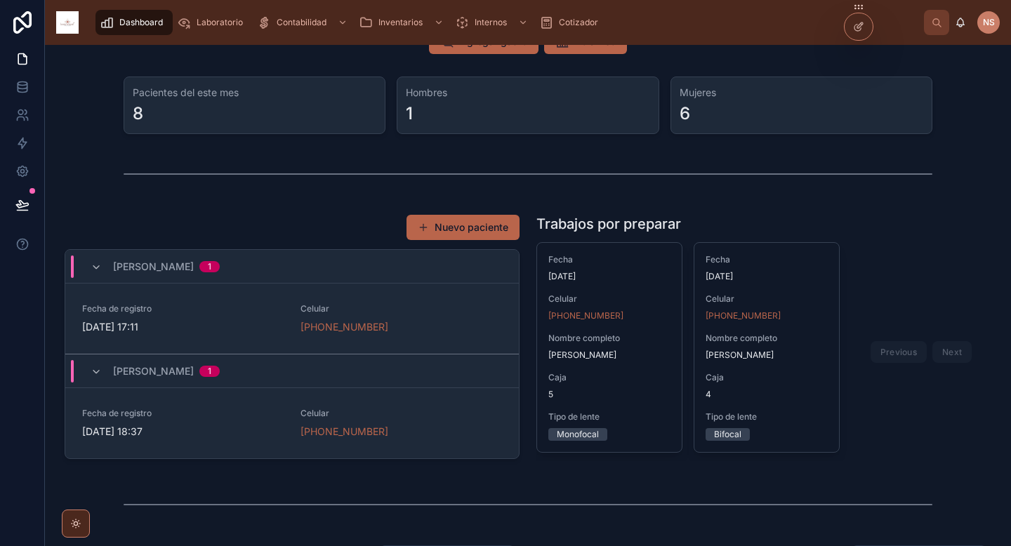
click at [365, 366] on div "Mendoza Estrada Perla 1" at bounding box center [292, 372] width 454 height 34
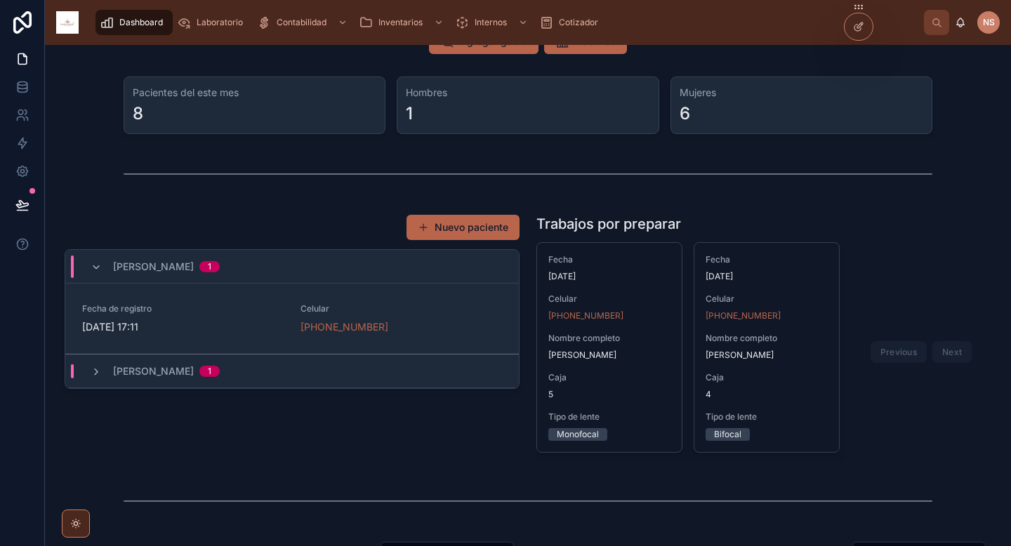
click at [365, 254] on div "Ortiz Echeverria Ingrid 1" at bounding box center [292, 267] width 454 height 34
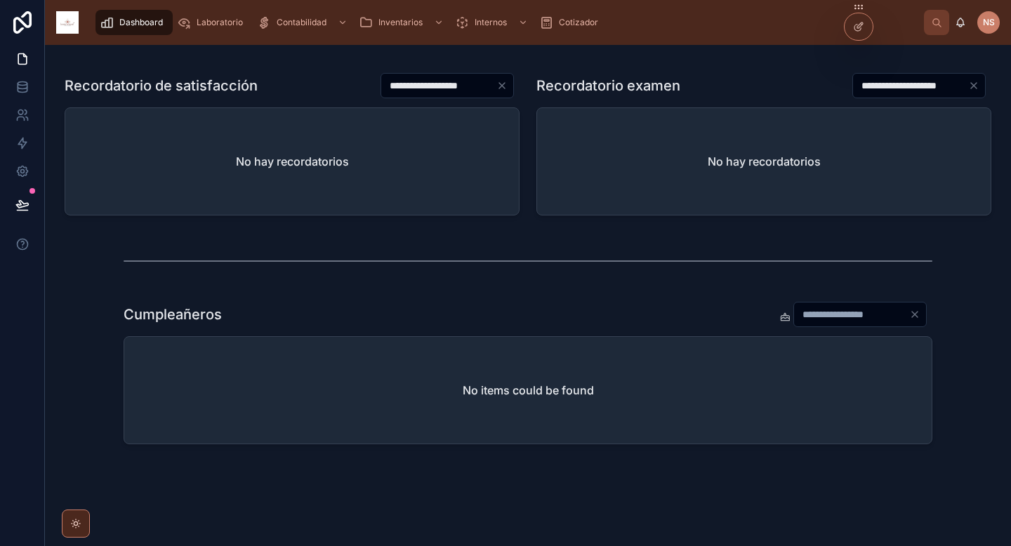
scroll to position [615, 0]
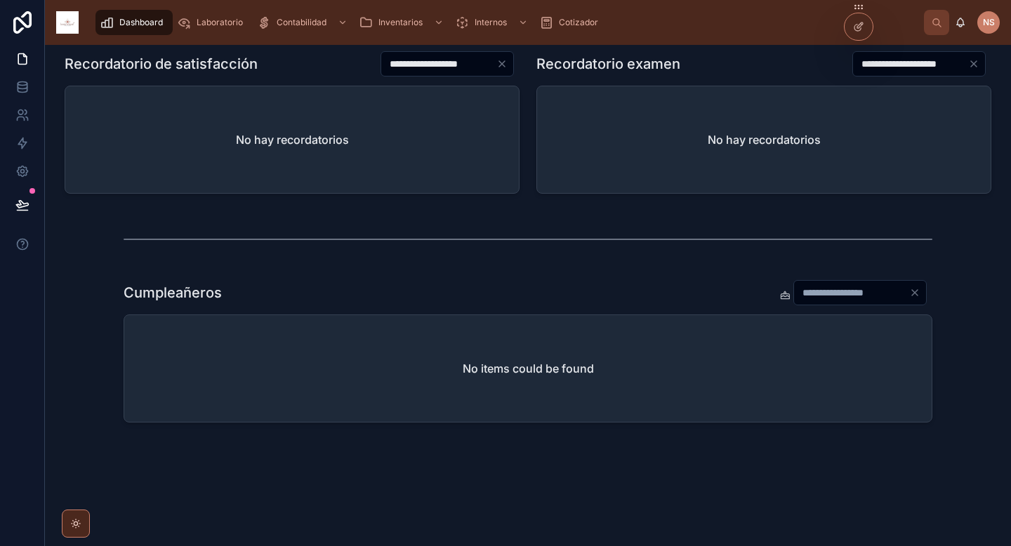
click at [616, 333] on div "No items could be found" at bounding box center [528, 368] width 808 height 107
click at [865, 27] on div at bounding box center [859, 26] width 28 height 27
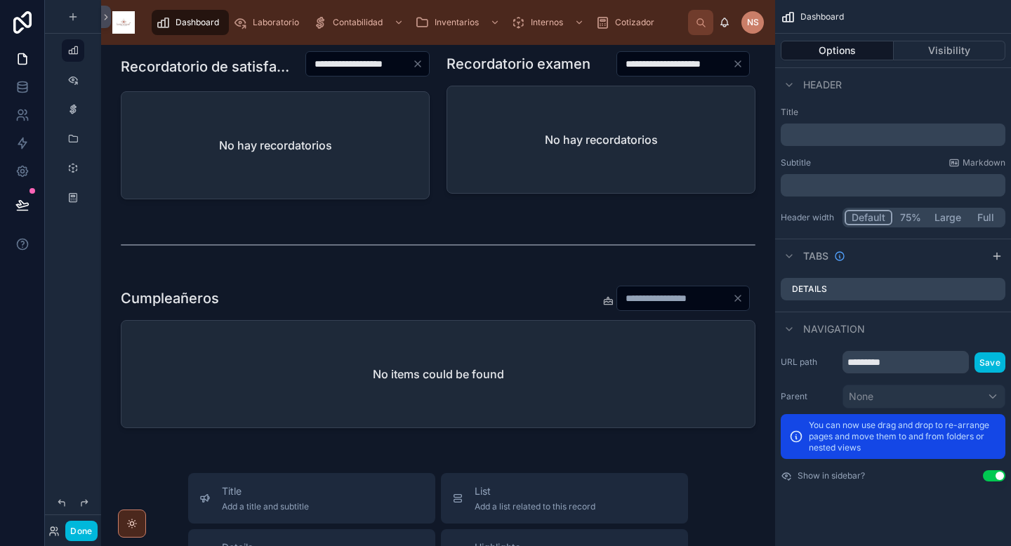
click at [546, 313] on div at bounding box center [438, 360] width 652 height 160
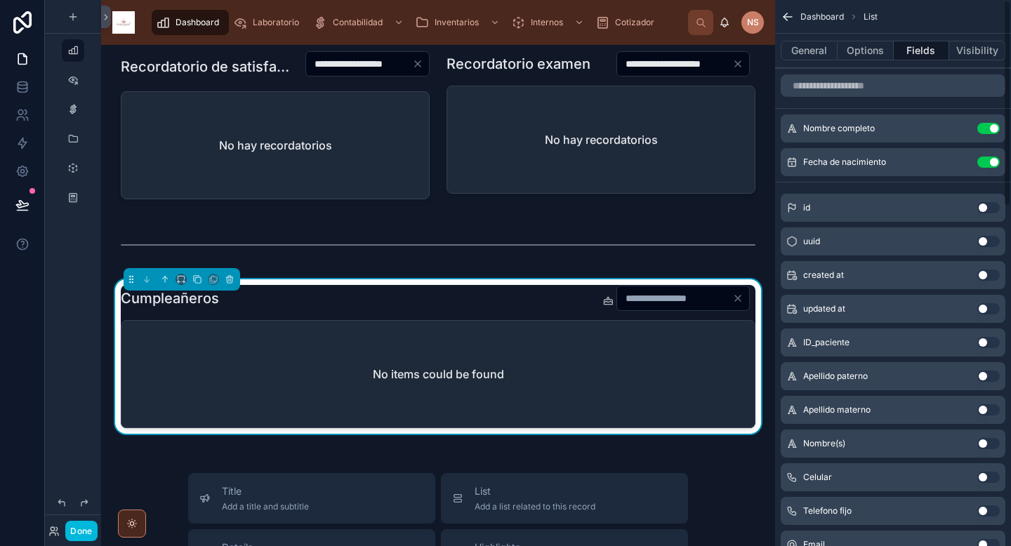
click at [820, 53] on button "General" at bounding box center [809, 51] width 57 height 20
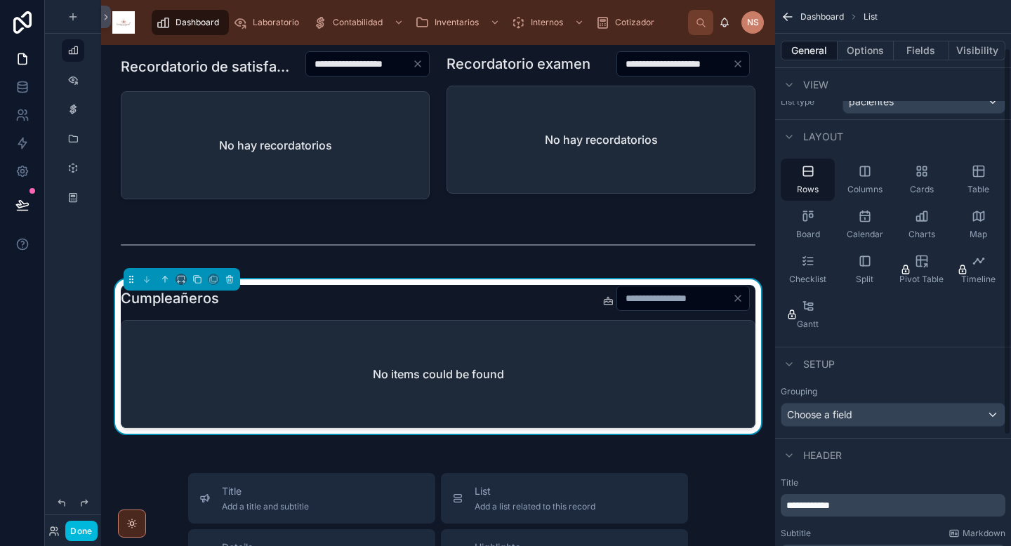
scroll to position [0, 0]
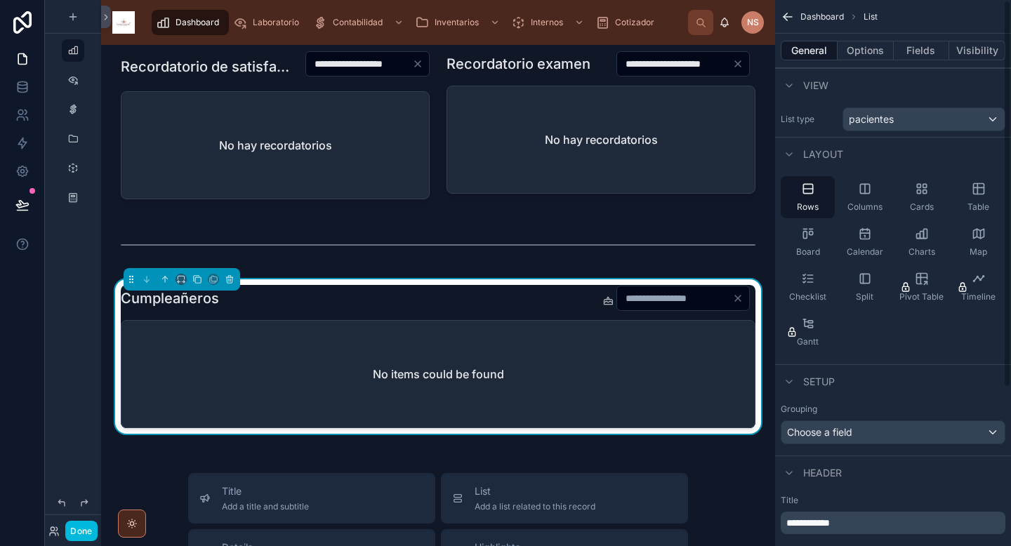
click at [870, 48] on button "Options" at bounding box center [866, 51] width 56 height 20
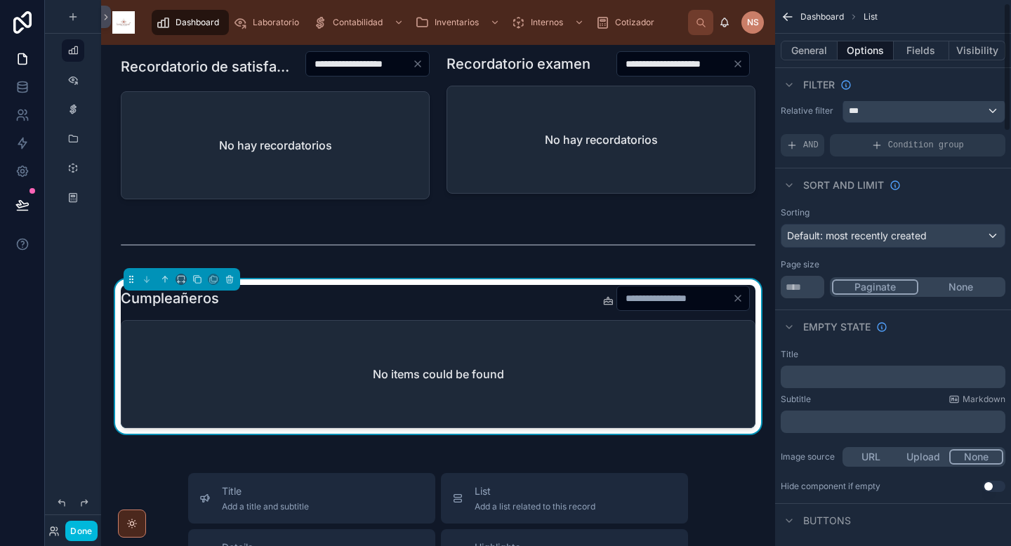
scroll to position [13, 0]
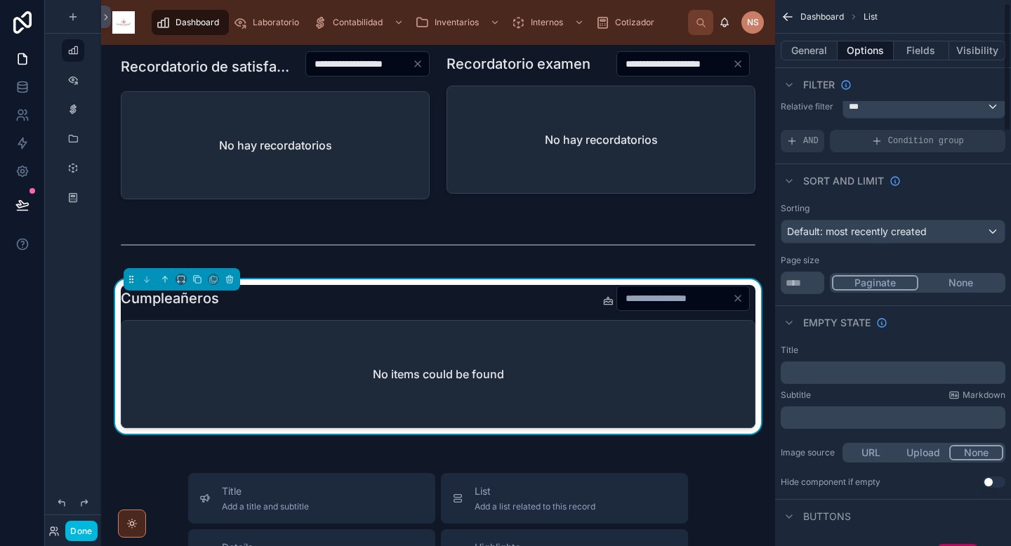
click at [862, 378] on p "﻿" at bounding box center [895, 372] width 216 height 11
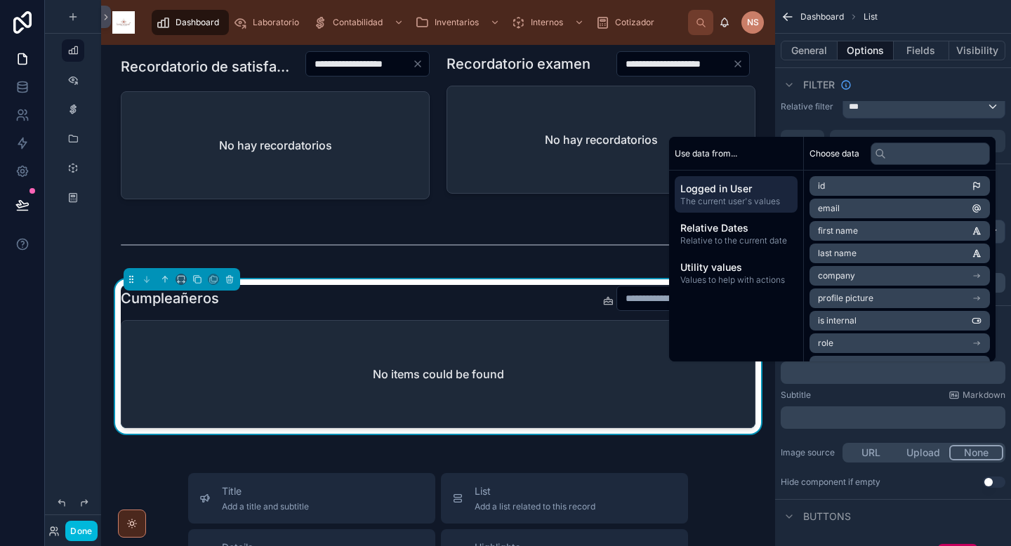
click at [852, 374] on p "﻿" at bounding box center [895, 372] width 216 height 11
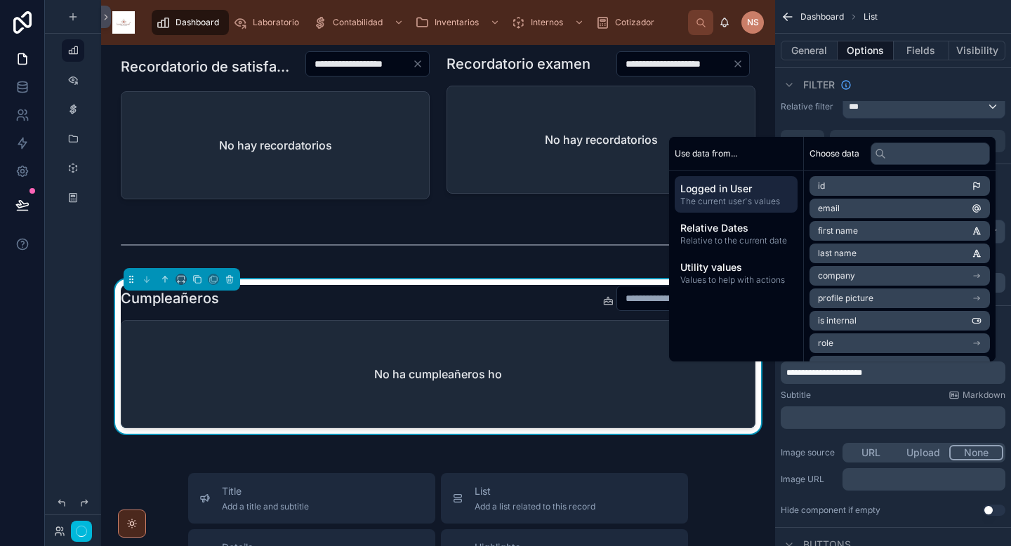
click at [863, 400] on div "Subtitle Markdown" at bounding box center [893, 395] width 225 height 11
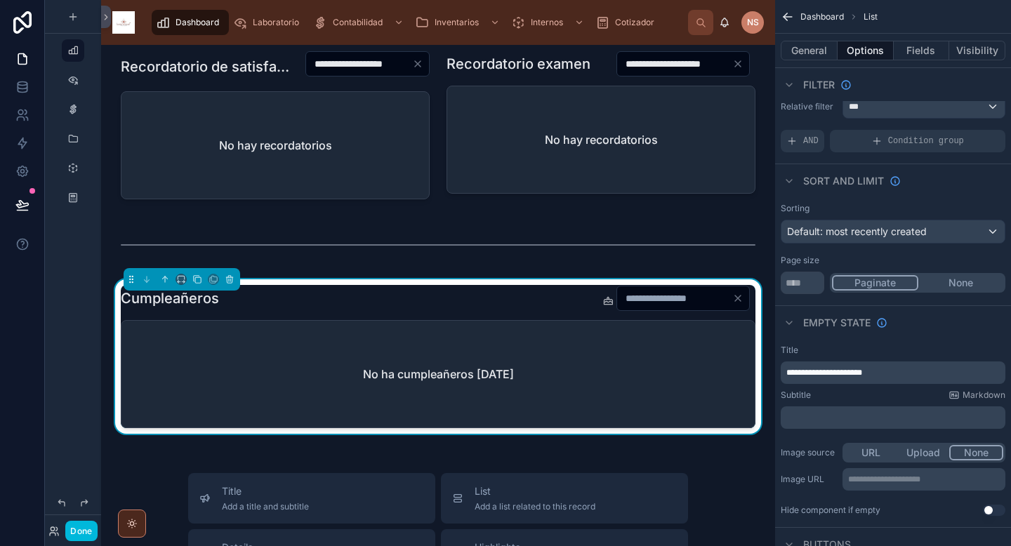
click at [811, 376] on span "**********" at bounding box center [825, 373] width 76 height 8
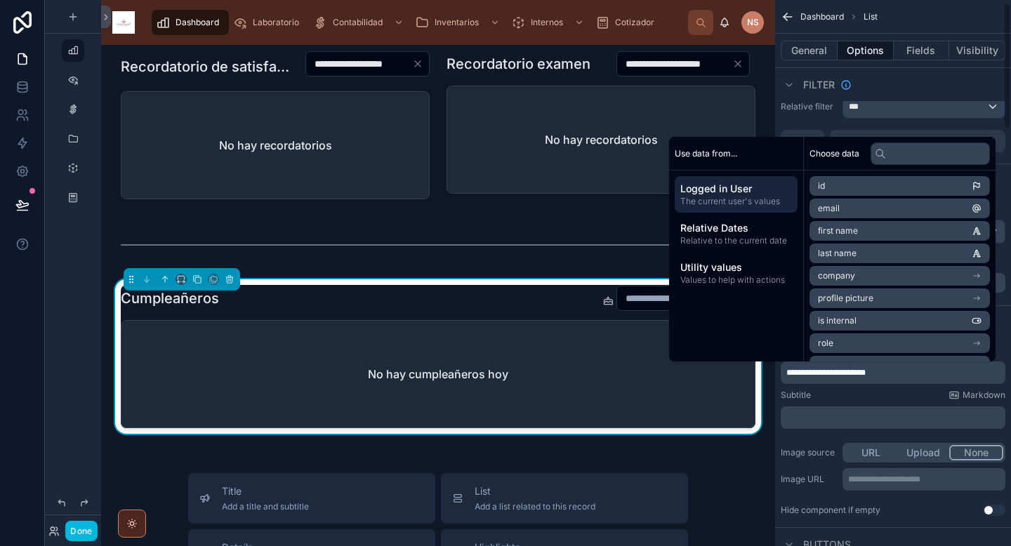
click at [906, 370] on p "**********" at bounding box center [895, 372] width 216 height 11
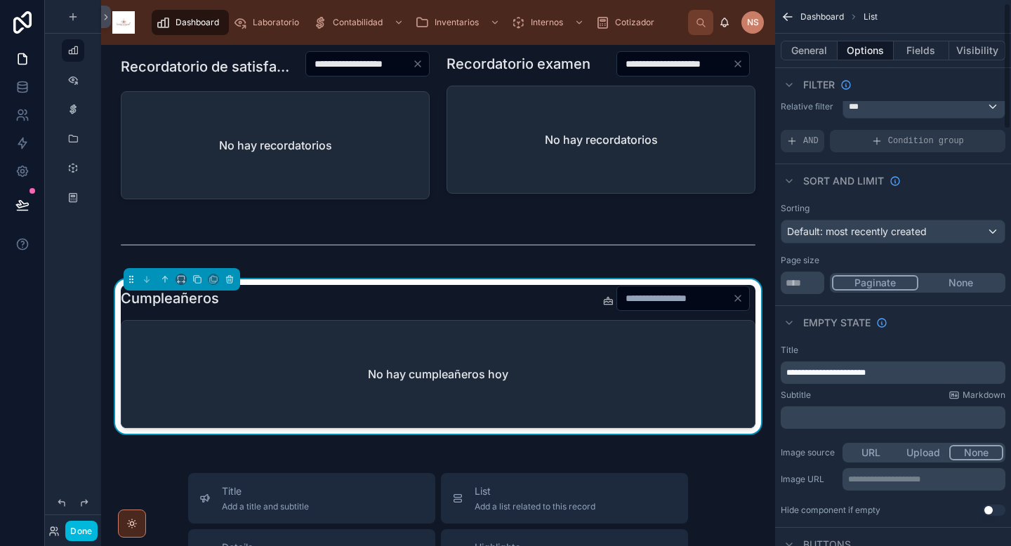
click at [891, 396] on div "Subtitle Markdown" at bounding box center [893, 395] width 225 height 11
click at [82, 530] on button "Done" at bounding box center [81, 531] width 32 height 20
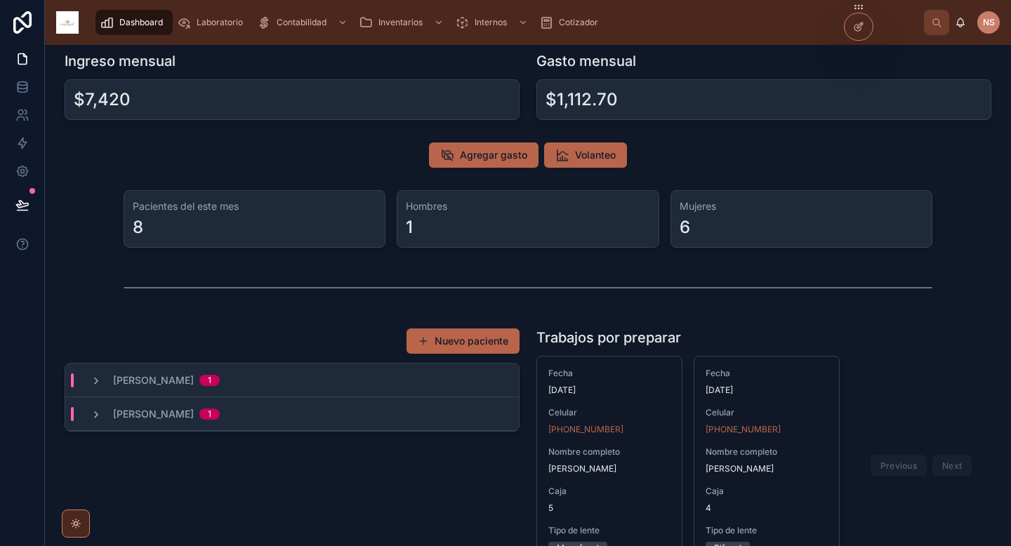
scroll to position [0, 0]
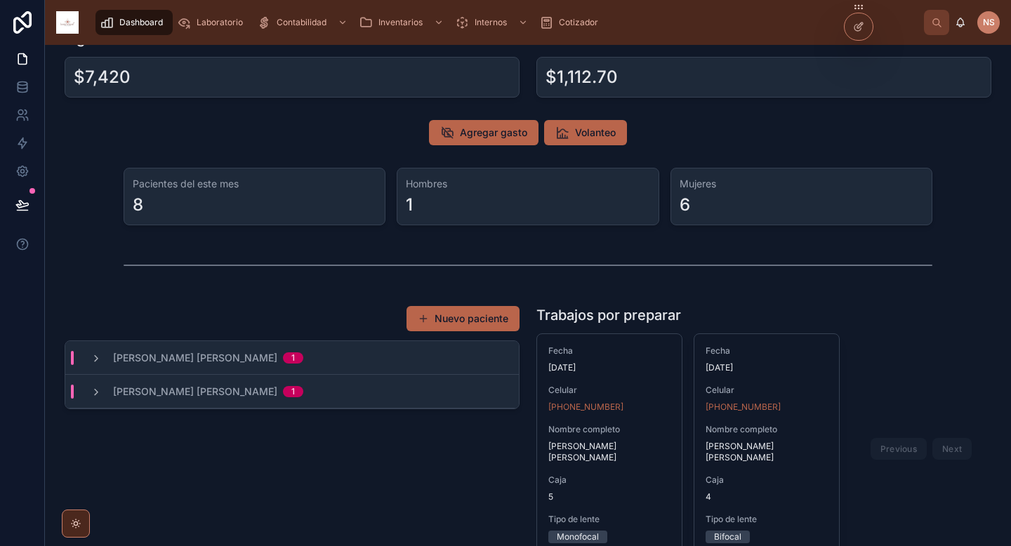
scroll to position [37, 0]
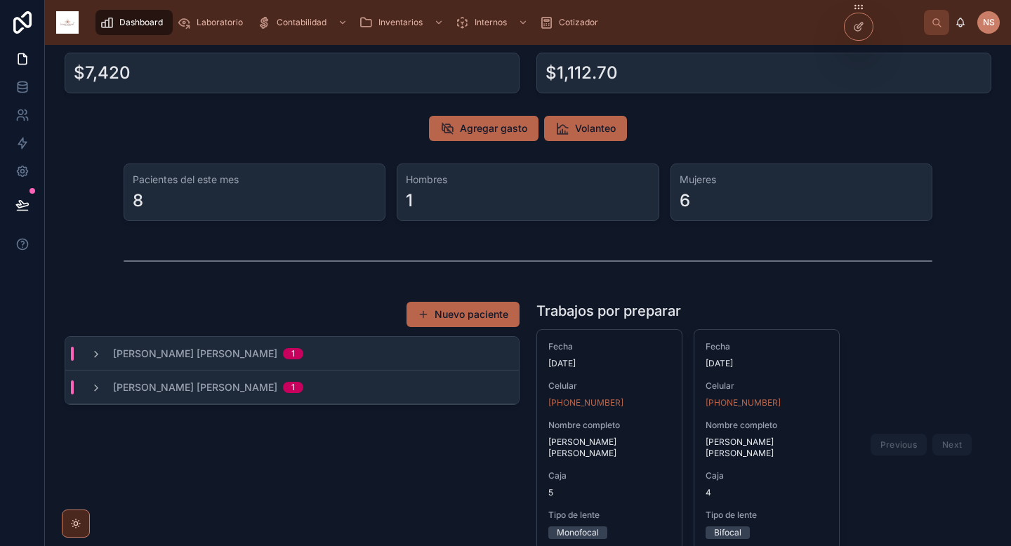
click at [216, 14] on div "Laboratorio" at bounding box center [213, 22] width 72 height 22
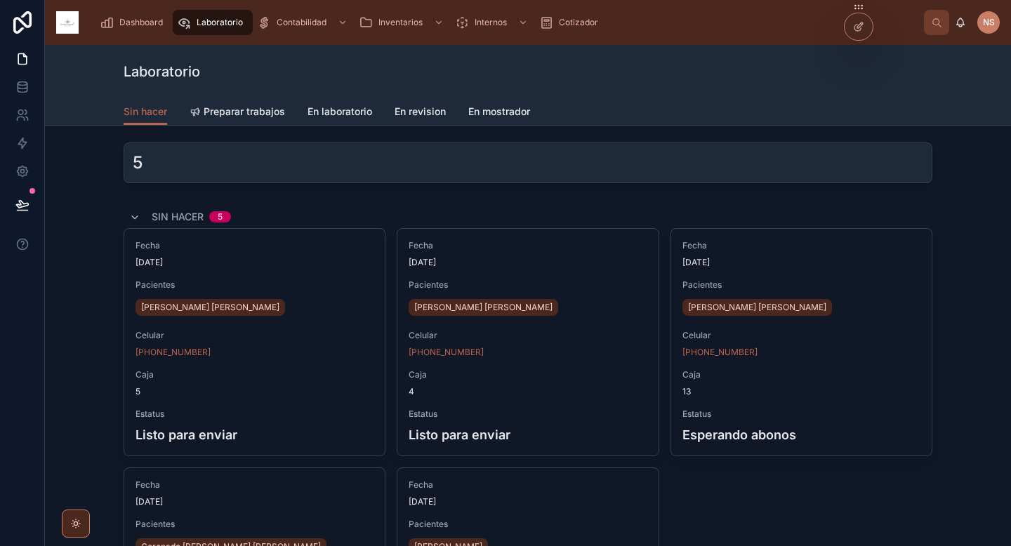
click at [501, 111] on span "En mostrador" at bounding box center [499, 112] width 62 height 14
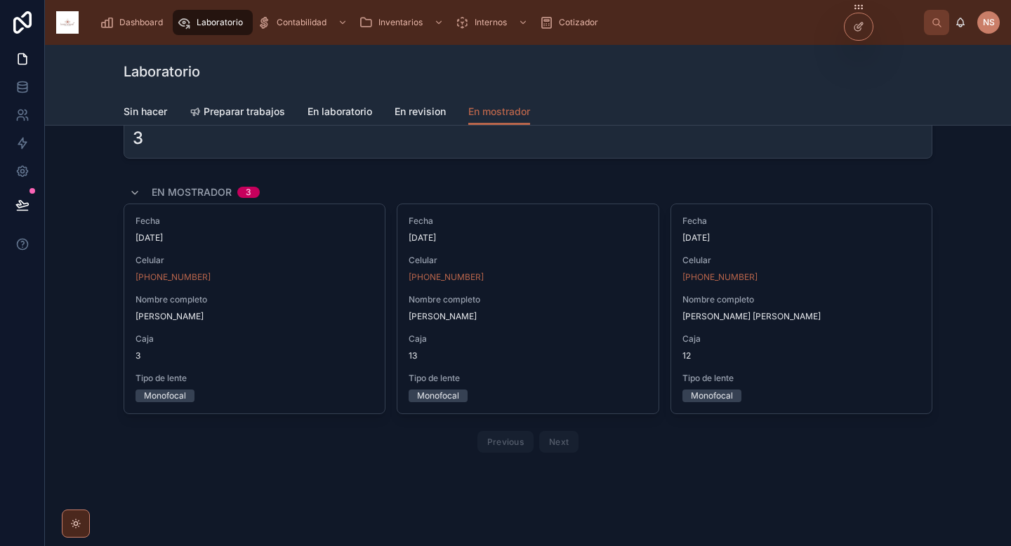
scroll to position [26, 0]
click at [806, 334] on span "Caja" at bounding box center [802, 337] width 238 height 11
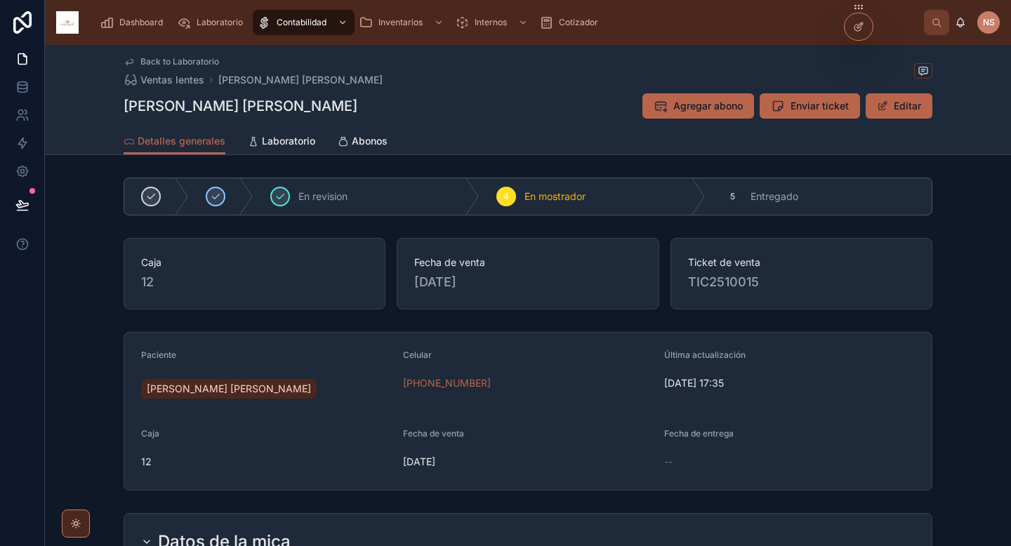
click at [377, 143] on span "Abonos" at bounding box center [370, 141] width 36 height 14
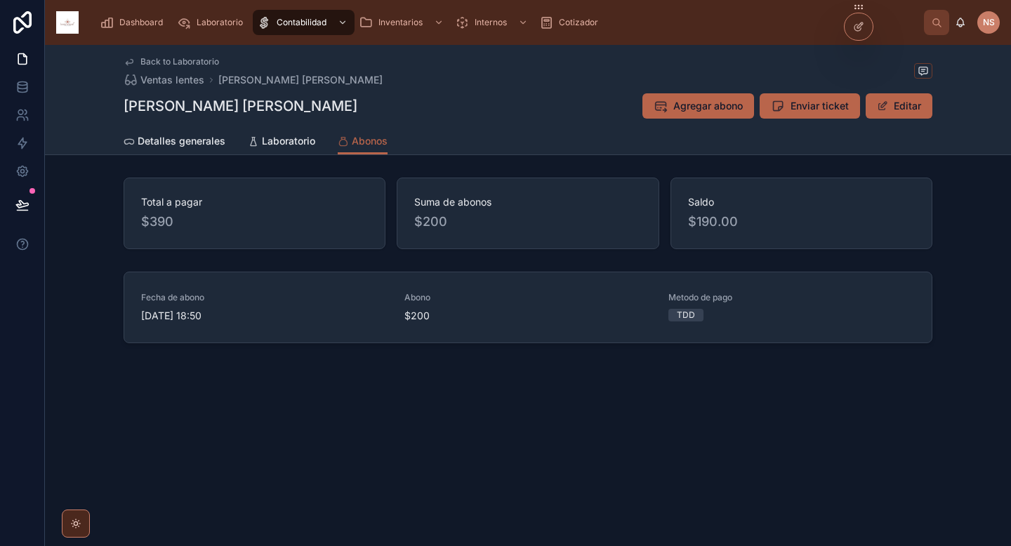
click at [730, 109] on span "Agregar abono" at bounding box center [709, 106] width 70 height 14
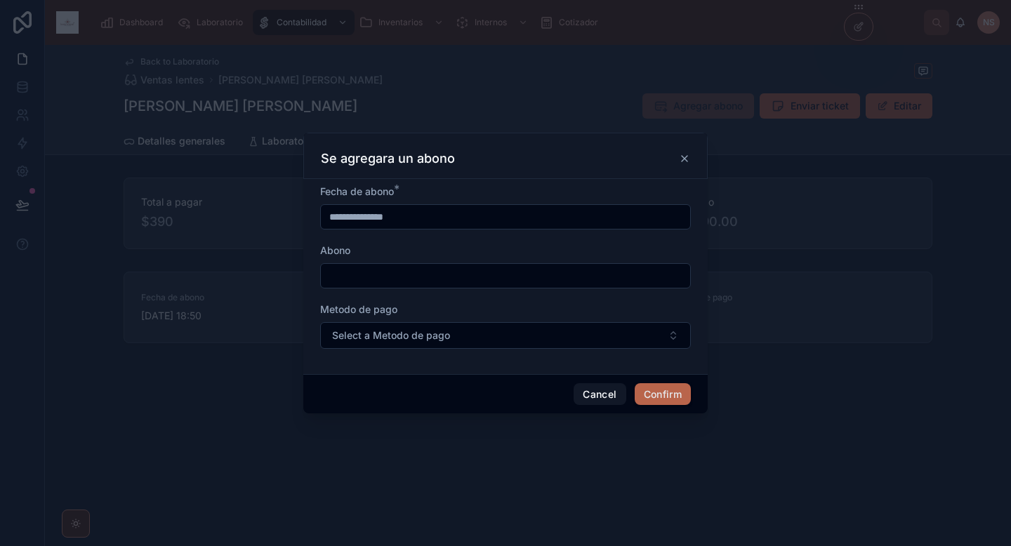
click at [419, 277] on input "text" at bounding box center [505, 276] width 369 height 20
type input "****"
click at [400, 337] on span "Select a Metodo de pago" at bounding box center [391, 336] width 118 height 14
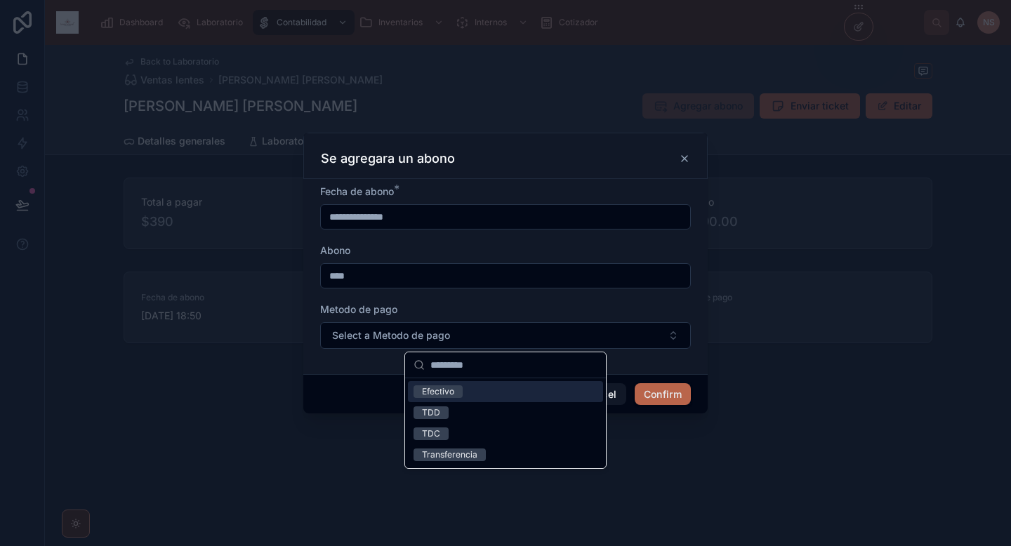
click at [478, 398] on div "Efectivo" at bounding box center [505, 391] width 195 height 21
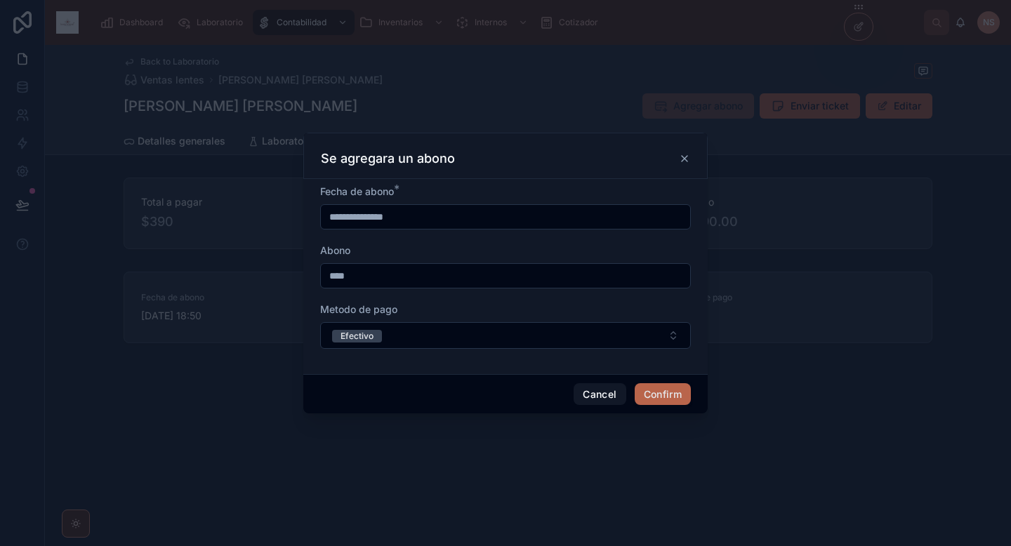
click at [651, 393] on button "Confirm" at bounding box center [663, 394] width 56 height 22
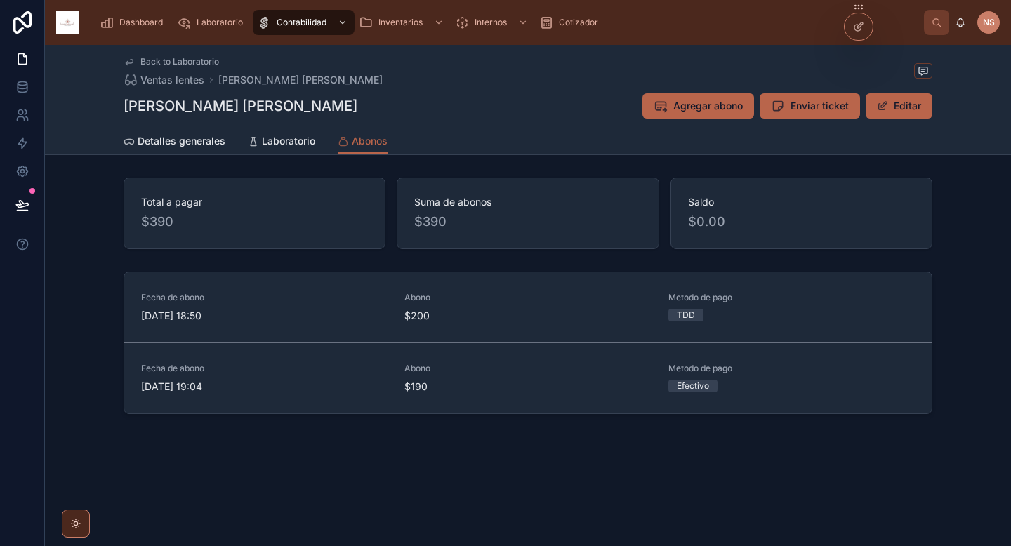
click at [947, 434] on div "Back to Laboratorio Ventas lentes [PERSON_NAME] [PERSON_NAME] [PERSON_NAME] abo…" at bounding box center [528, 280] width 966 height 471
click at [0, 0] on span "Enviar abono" at bounding box center [0, 0] width 0 height 0
click at [183, 60] on span "Back to Laboratorio" at bounding box center [179, 61] width 79 height 11
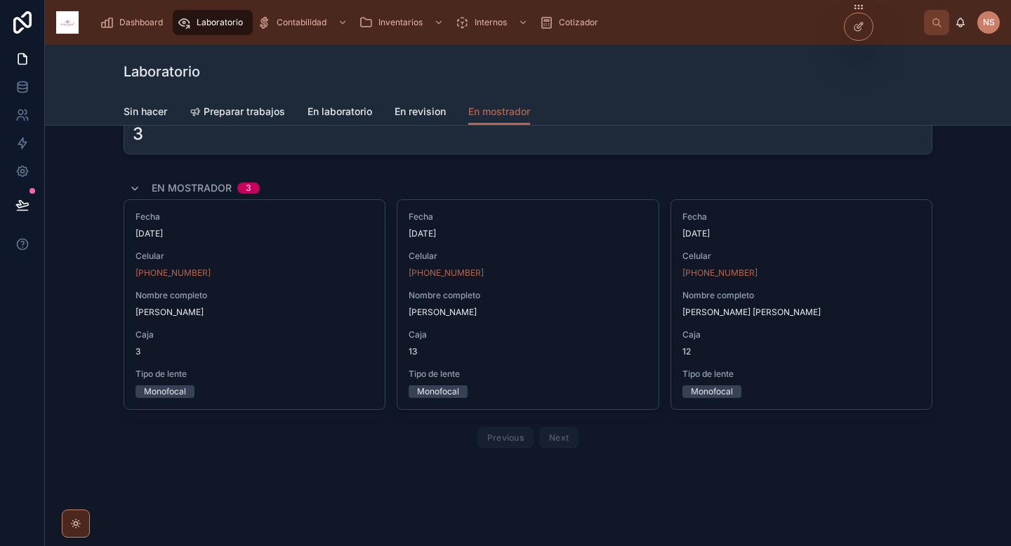
scroll to position [29, 0]
click at [858, 33] on div at bounding box center [859, 26] width 28 height 27
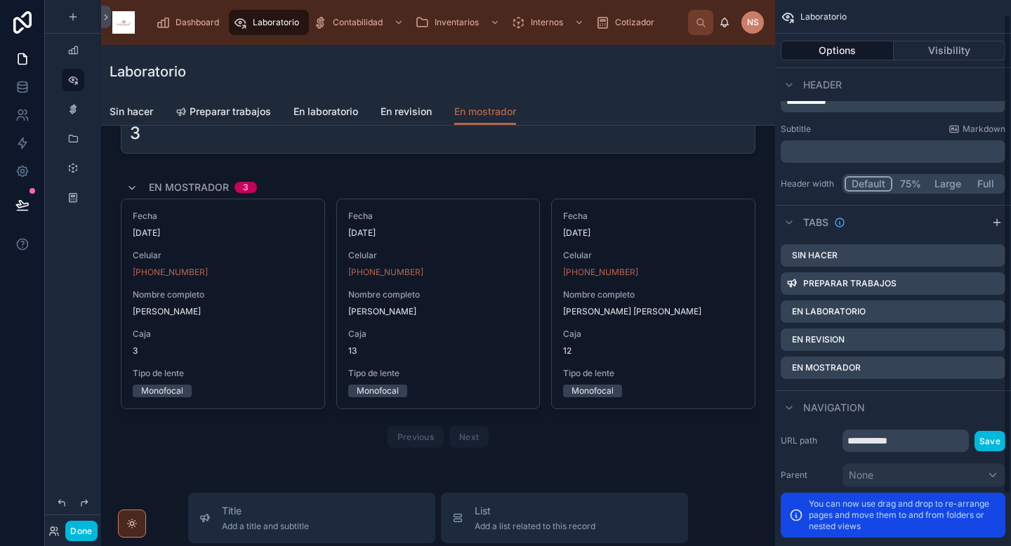
scroll to position [76, 0]
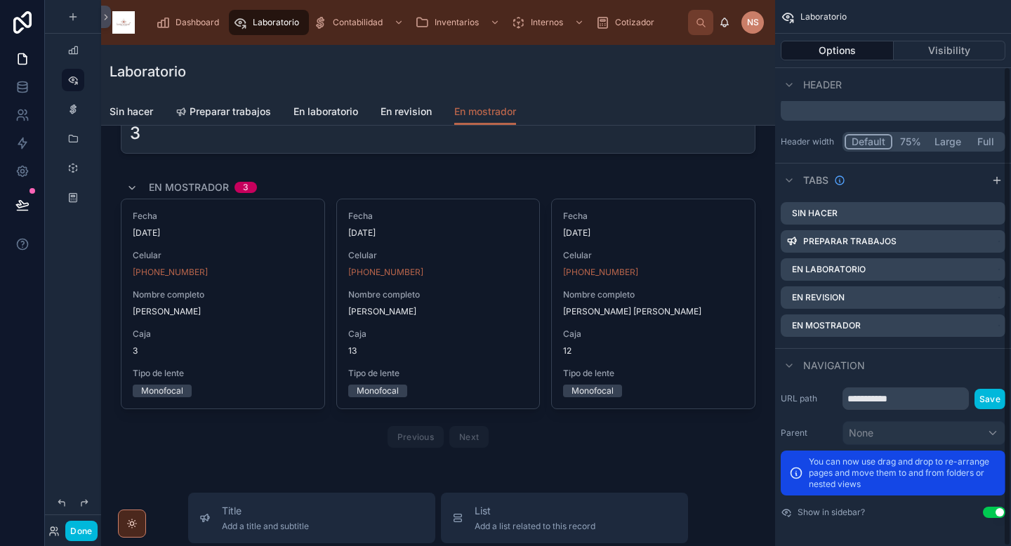
click at [683, 185] on div at bounding box center [438, 315] width 652 height 289
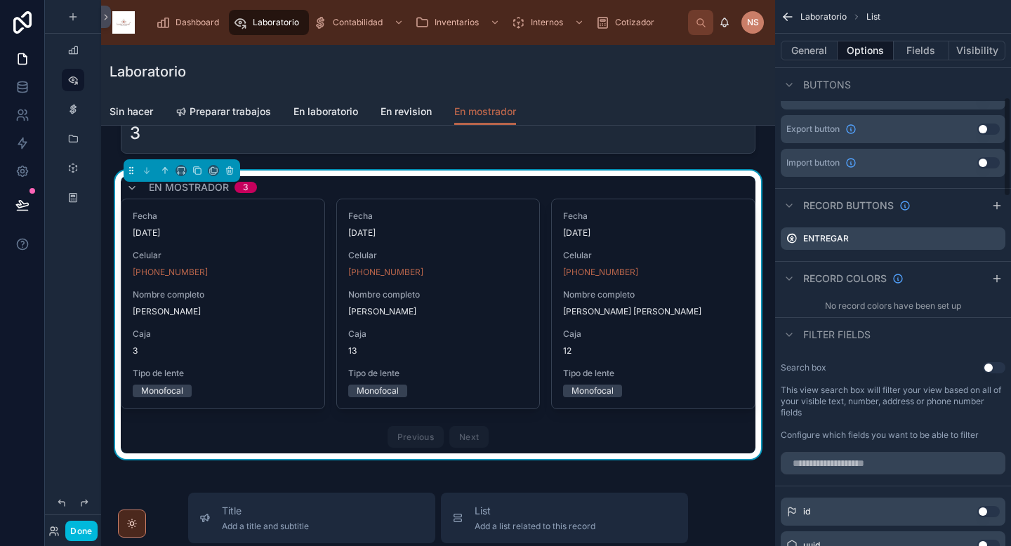
scroll to position [454, 0]
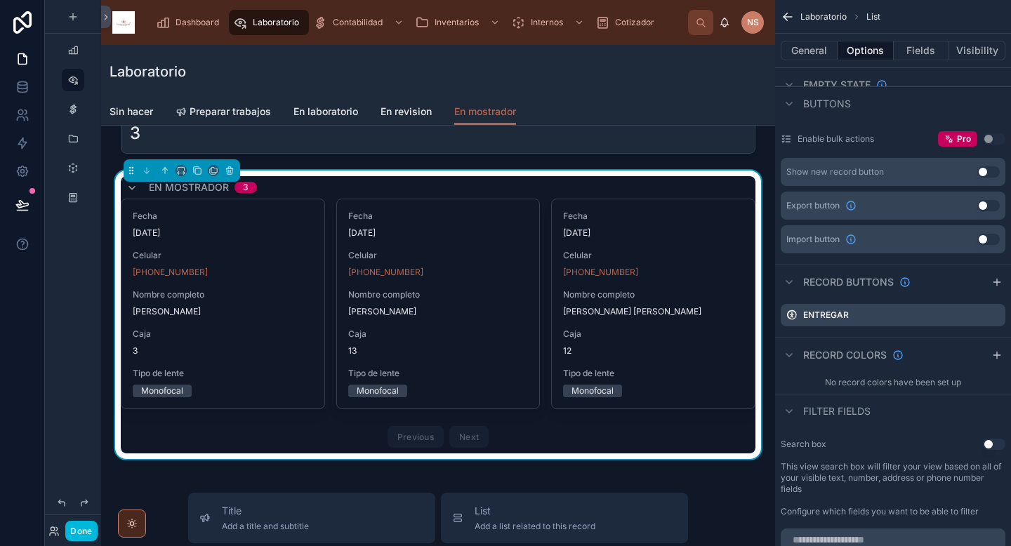
click at [0, 0] on icon "scrollable content" at bounding box center [0, 0] width 0 height 0
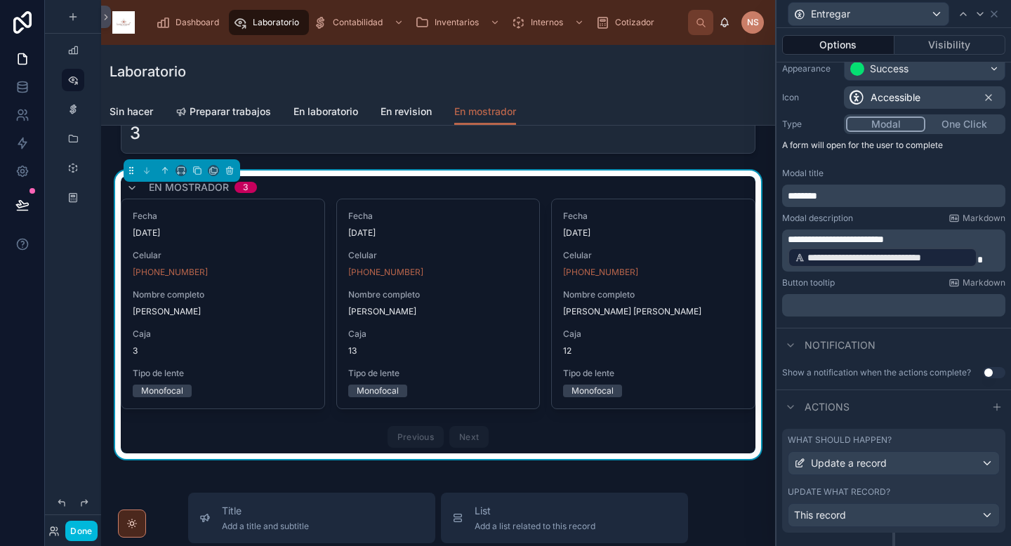
scroll to position [152, 0]
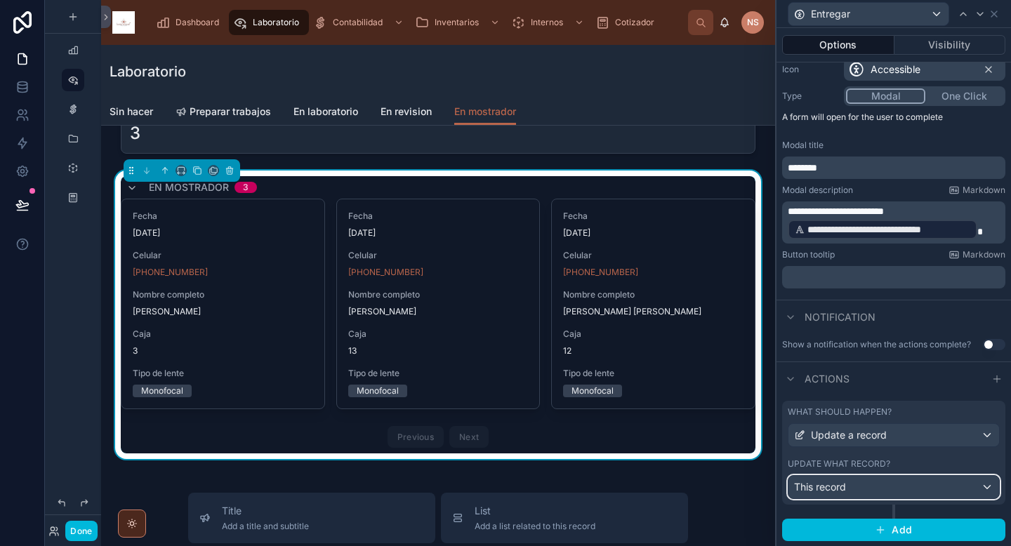
click at [910, 494] on div "This record" at bounding box center [894, 487] width 211 height 22
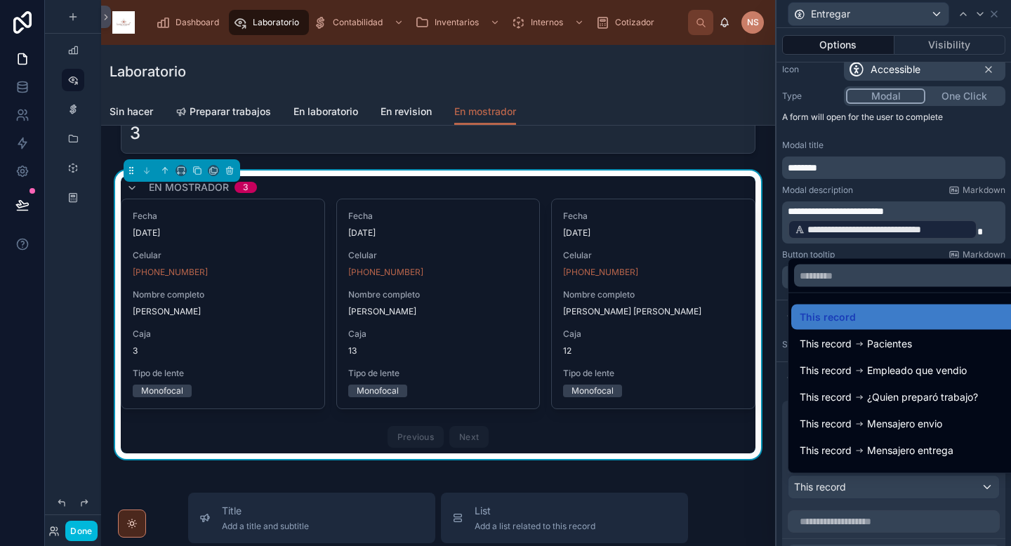
click at [910, 494] on div at bounding box center [894, 273] width 235 height 546
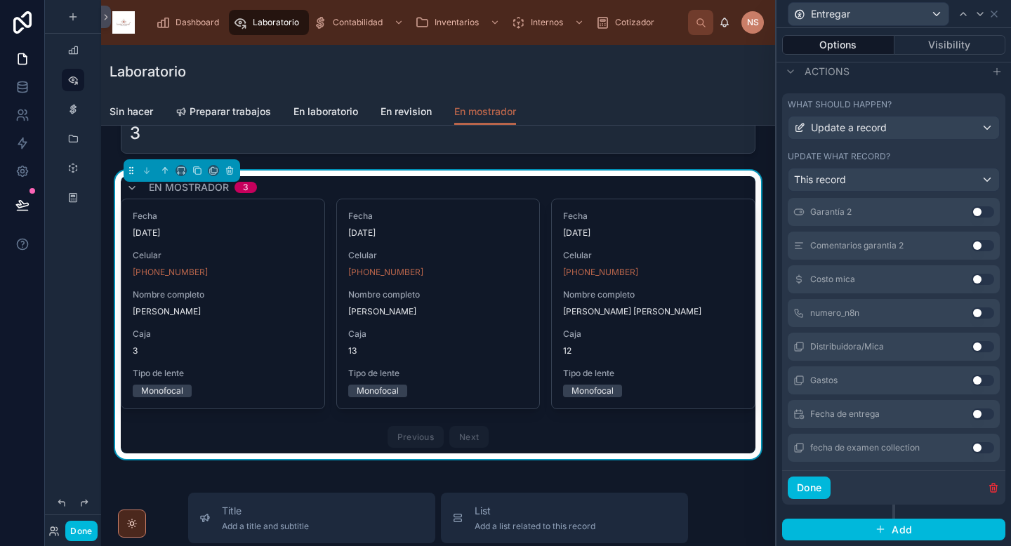
scroll to position [1147, 0]
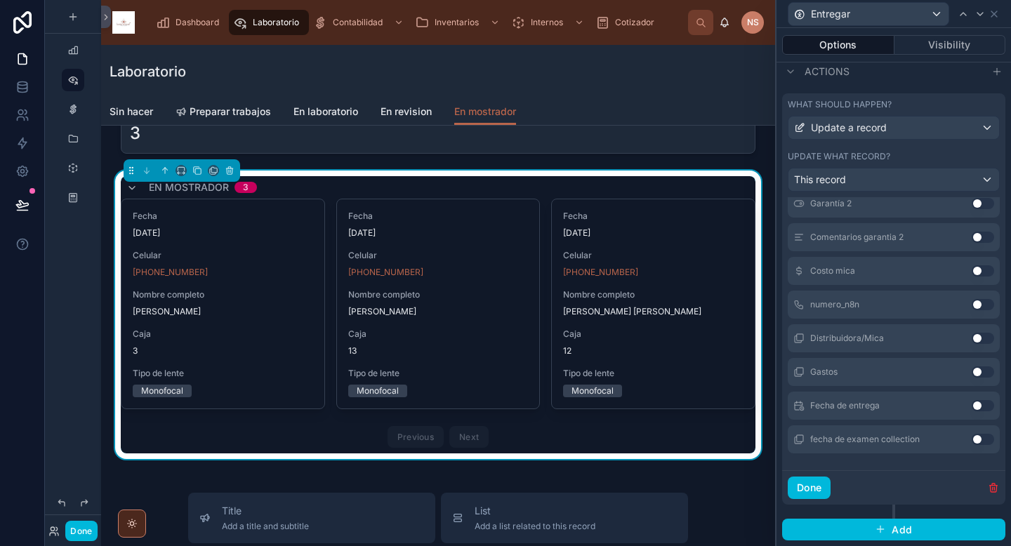
click at [972, 405] on button "Use setting" at bounding box center [983, 405] width 22 height 11
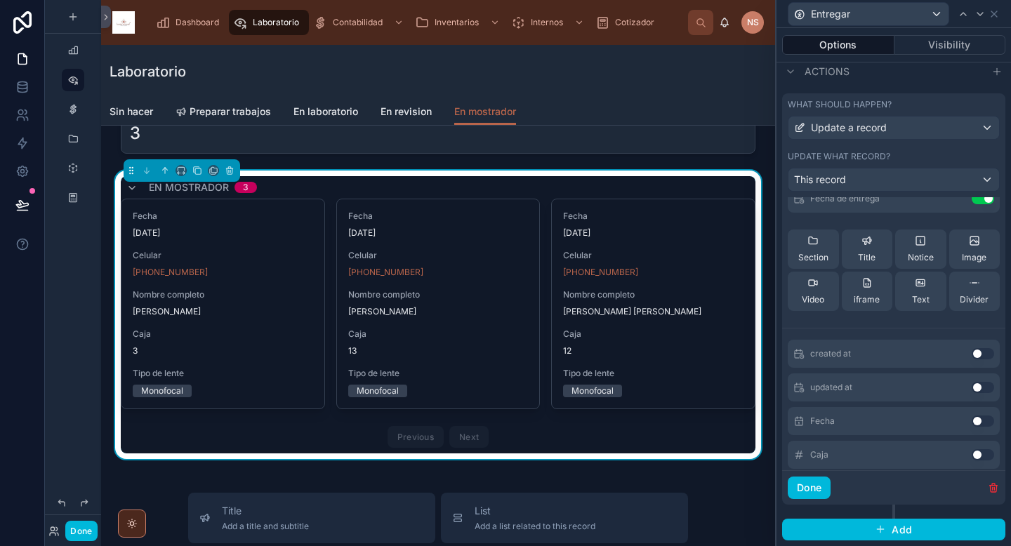
scroll to position [0, 0]
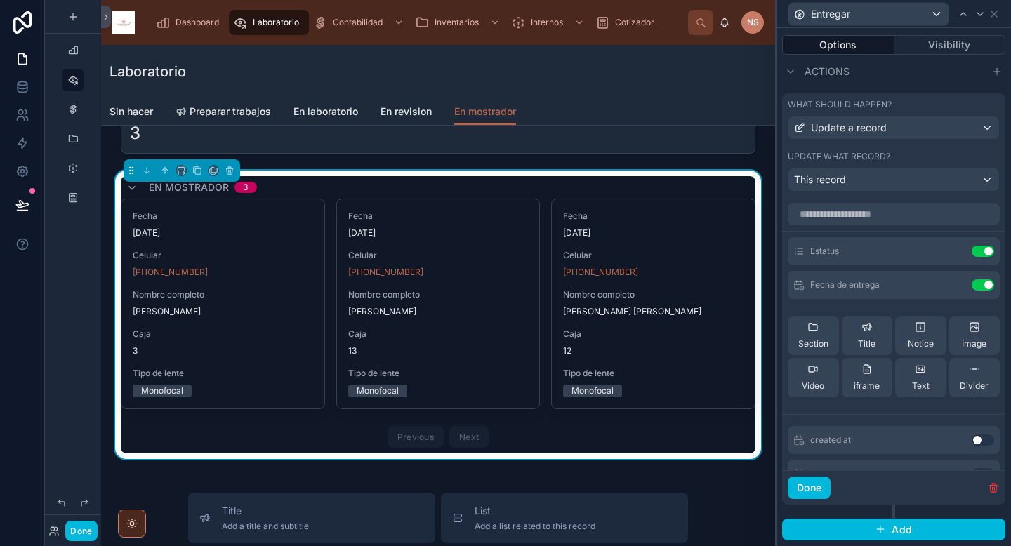
click at [0, 0] on icon at bounding box center [0, 0] width 0 height 0
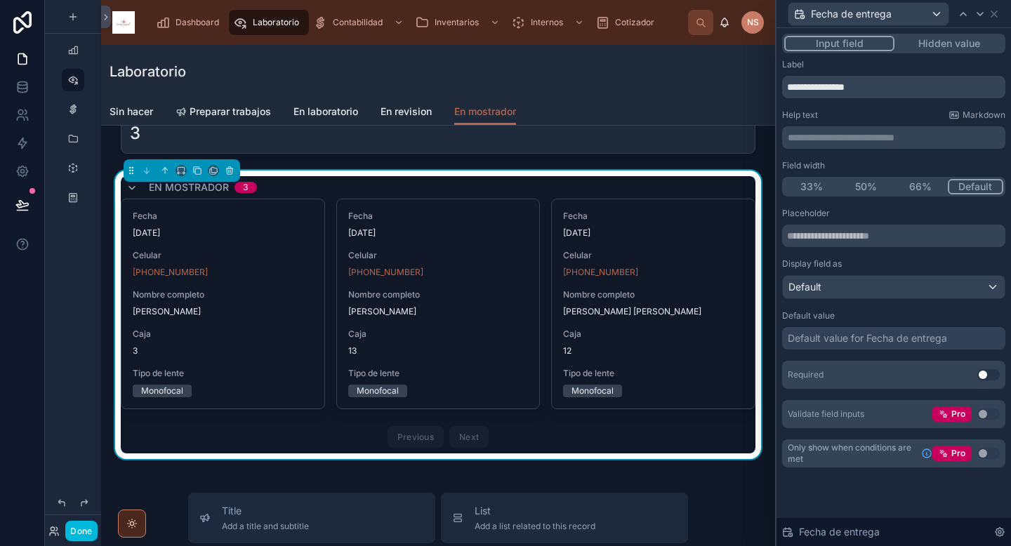
click at [870, 337] on div "Default value for Fecha de entrega" at bounding box center [867, 339] width 159 height 14
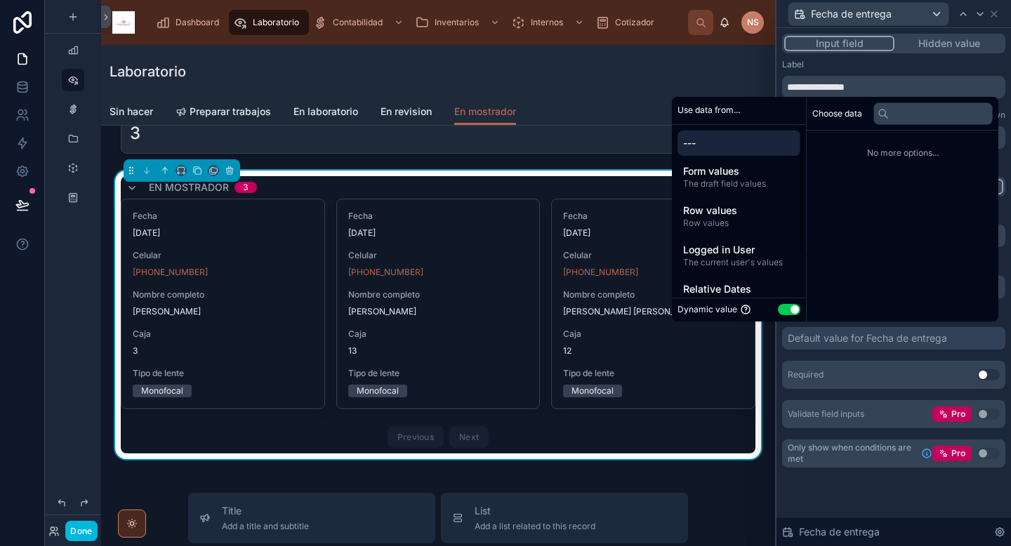
click at [933, 354] on div "Placeholder Display field as Default Default value Default value for Fecha de e…" at bounding box center [893, 318] width 223 height 221
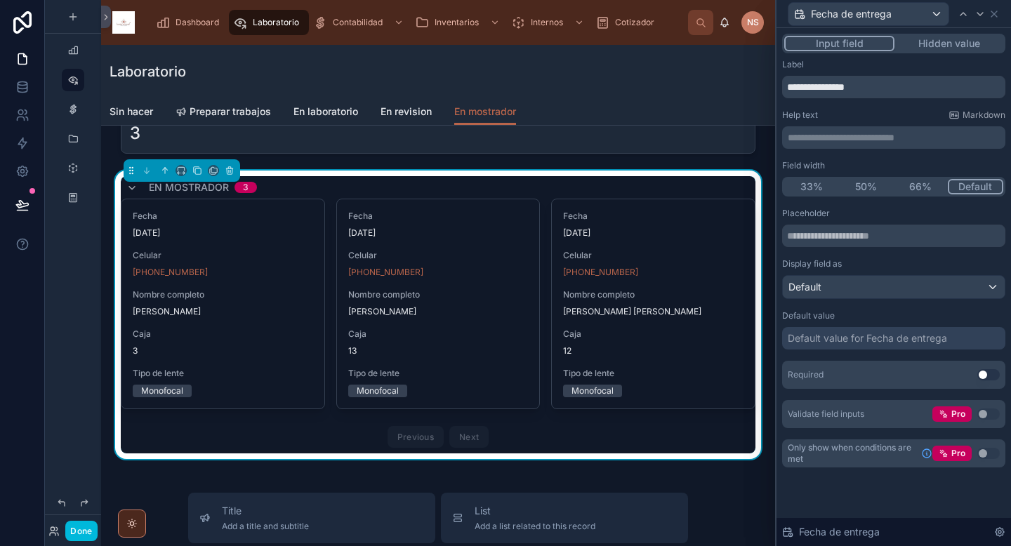
click at [956, 47] on button "Hidden value" at bounding box center [949, 43] width 109 height 15
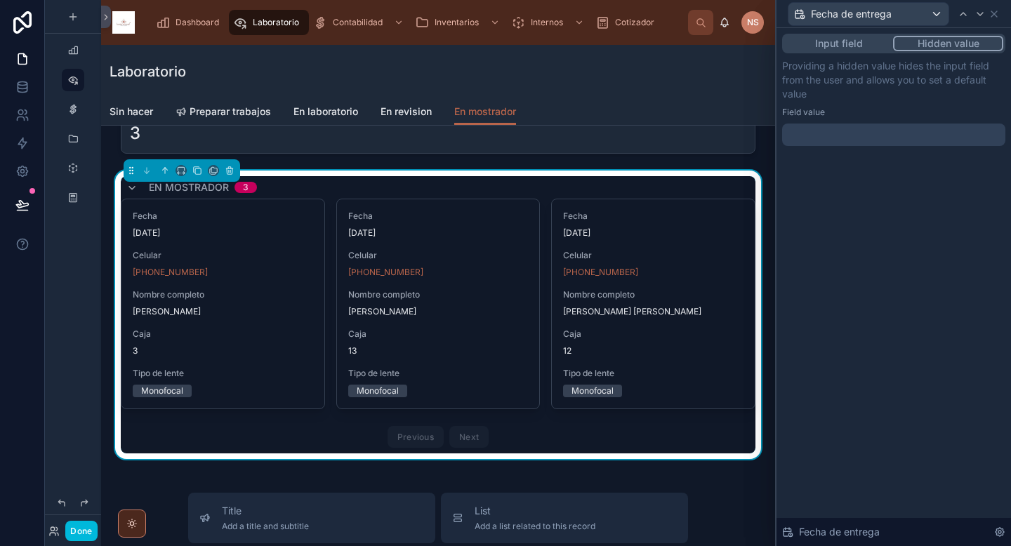
click at [885, 145] on div at bounding box center [893, 135] width 223 height 22
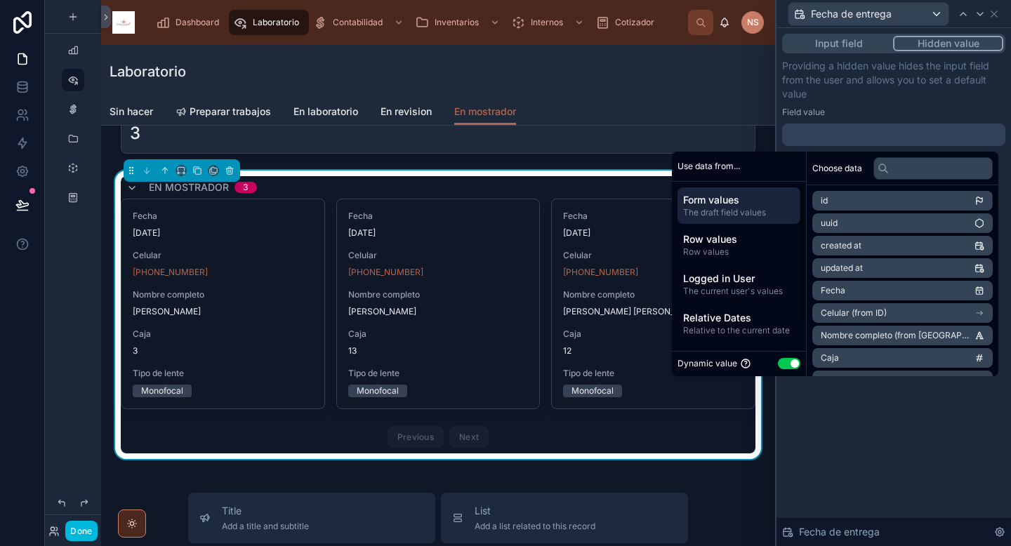
click at [726, 325] on span "Relative to the current date" at bounding box center [739, 330] width 112 height 11
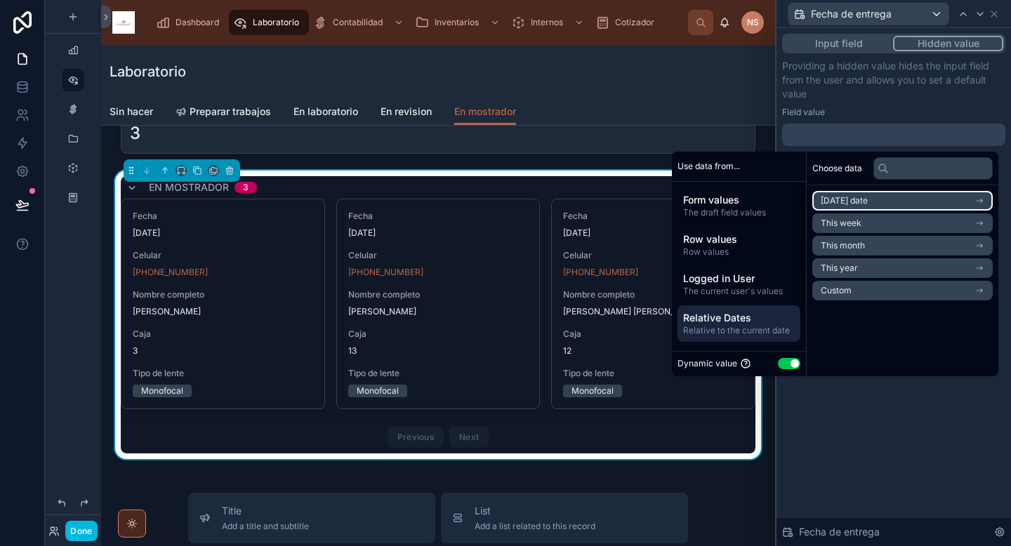
click at [891, 195] on li "[DATE] date" at bounding box center [903, 201] width 181 height 20
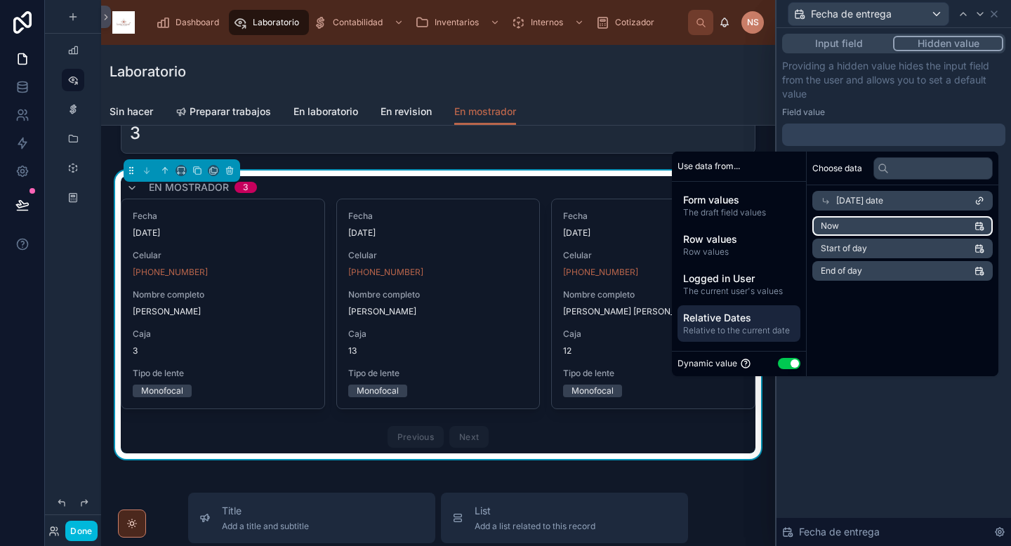
click at [855, 224] on li "Now" at bounding box center [903, 226] width 181 height 20
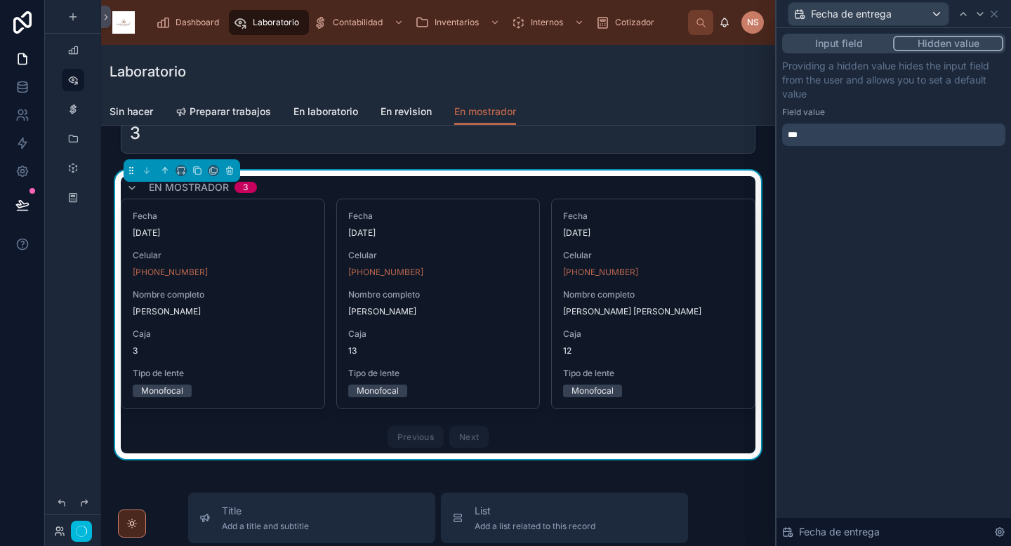
click at [887, 452] on div "Input field Hidden value Providing a hidden value hides the input field from th…" at bounding box center [894, 287] width 235 height 518
click at [998, 18] on icon at bounding box center [994, 13] width 11 height 11
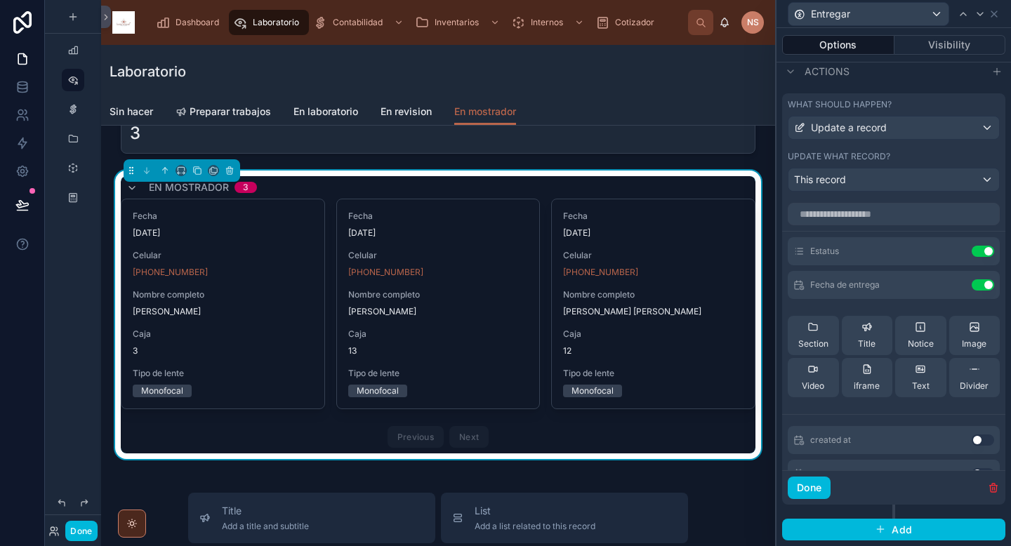
click at [826, 494] on button "Done" at bounding box center [809, 488] width 43 height 22
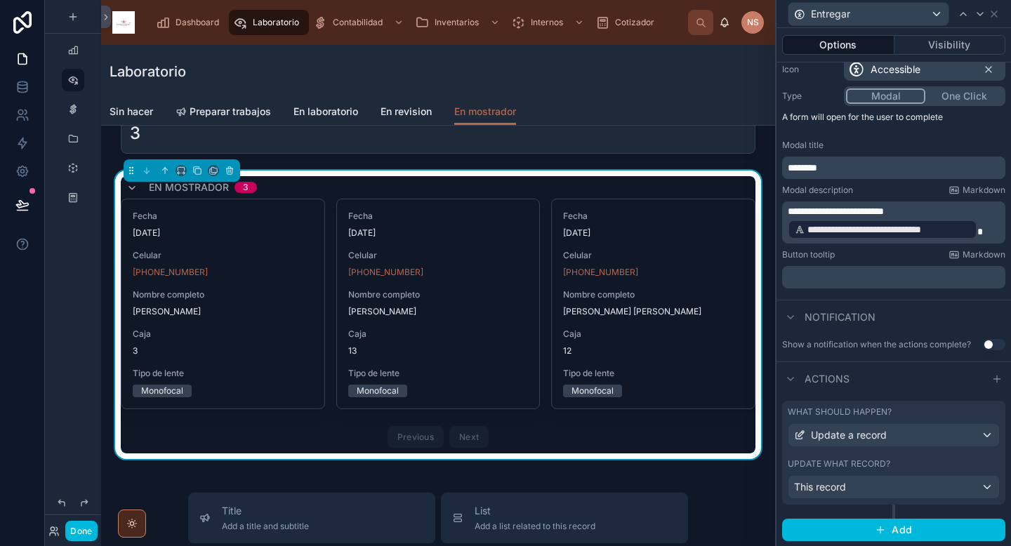
click at [84, 532] on button "Done" at bounding box center [81, 531] width 32 height 20
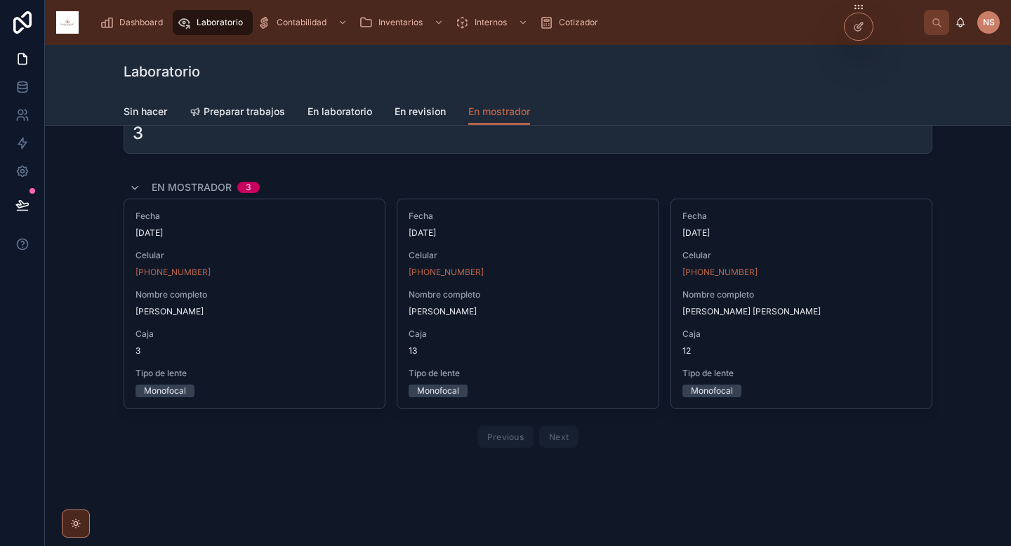
click at [0, 0] on span "Entregar" at bounding box center [0, 0] width 0 height 0
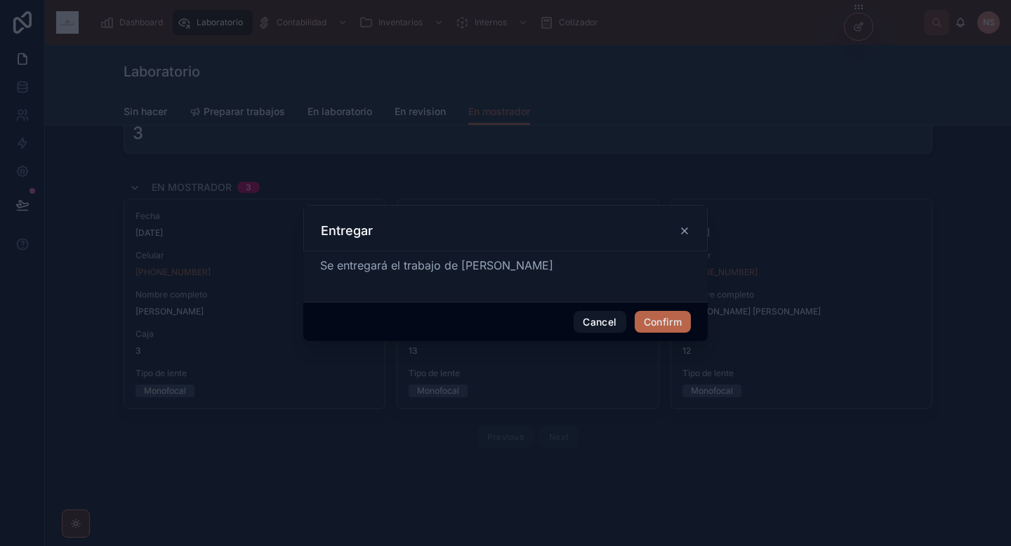
click at [676, 320] on button "Confirm" at bounding box center [663, 322] width 56 height 22
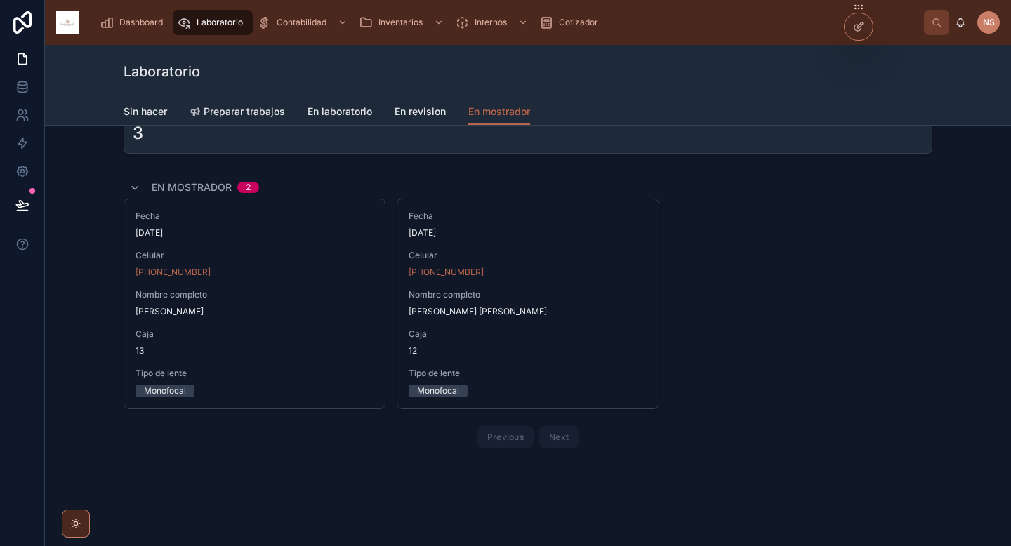
click at [0, 0] on span "Entregar" at bounding box center [0, 0] width 0 height 0
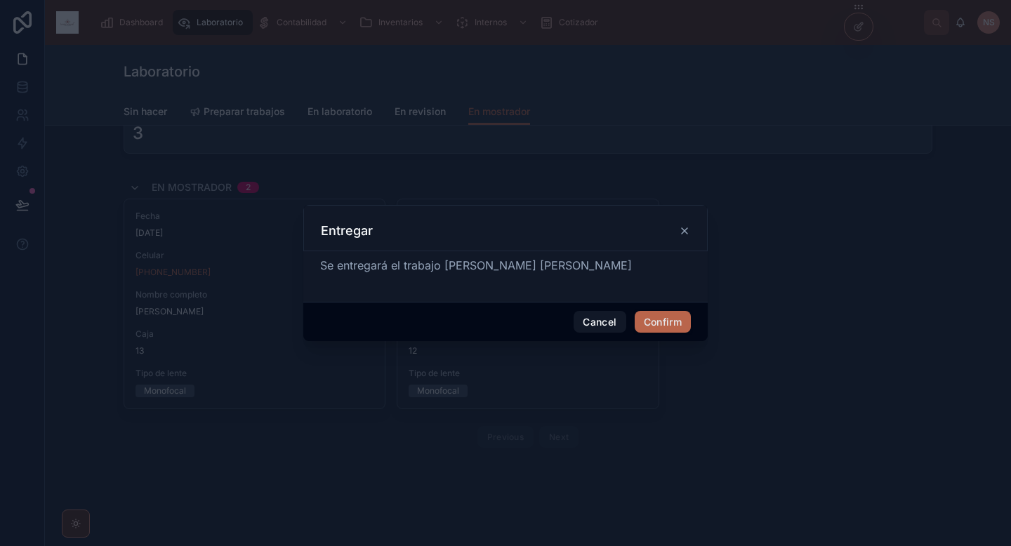
click at [681, 323] on button "Confirm" at bounding box center [663, 322] width 56 height 22
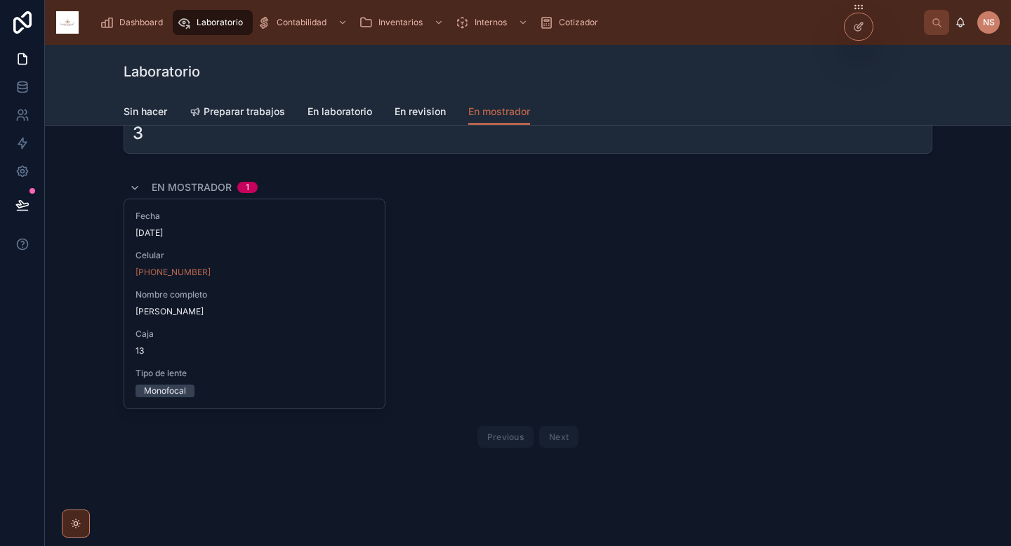
click at [153, 20] on span "Dashboard" at bounding box center [141, 22] width 44 height 11
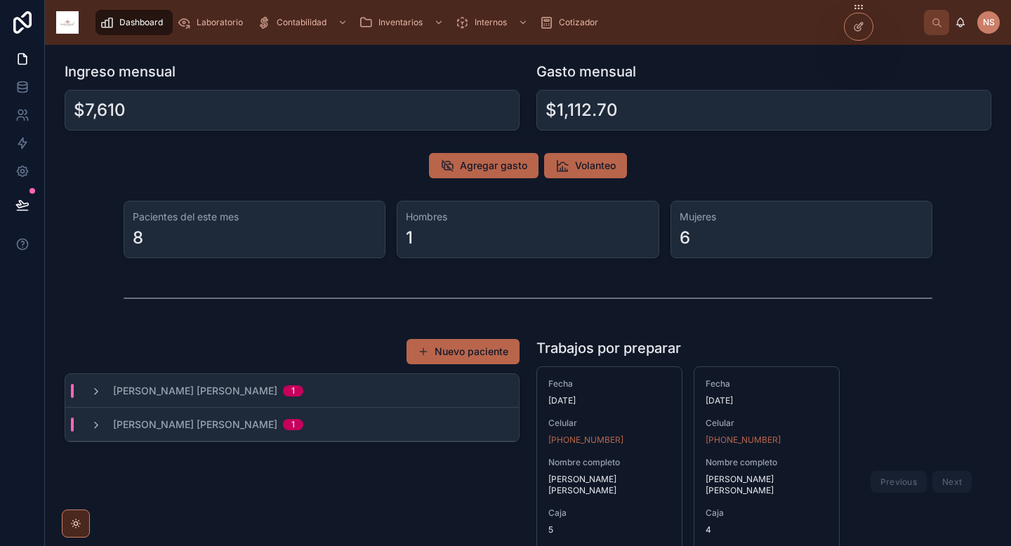
click at [221, 22] on span "Laboratorio" at bounding box center [220, 22] width 46 height 11
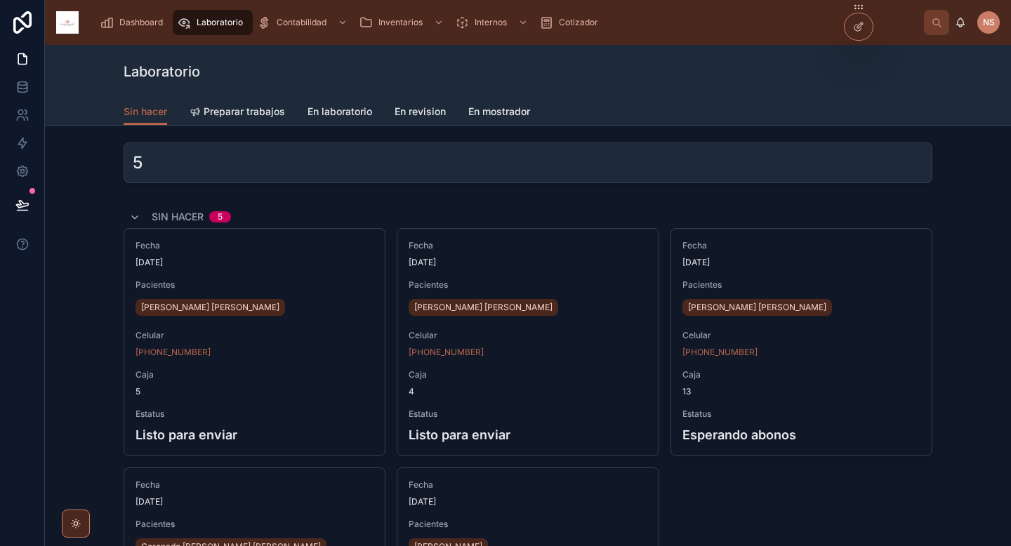
click at [502, 115] on span "En mostrador" at bounding box center [499, 112] width 62 height 14
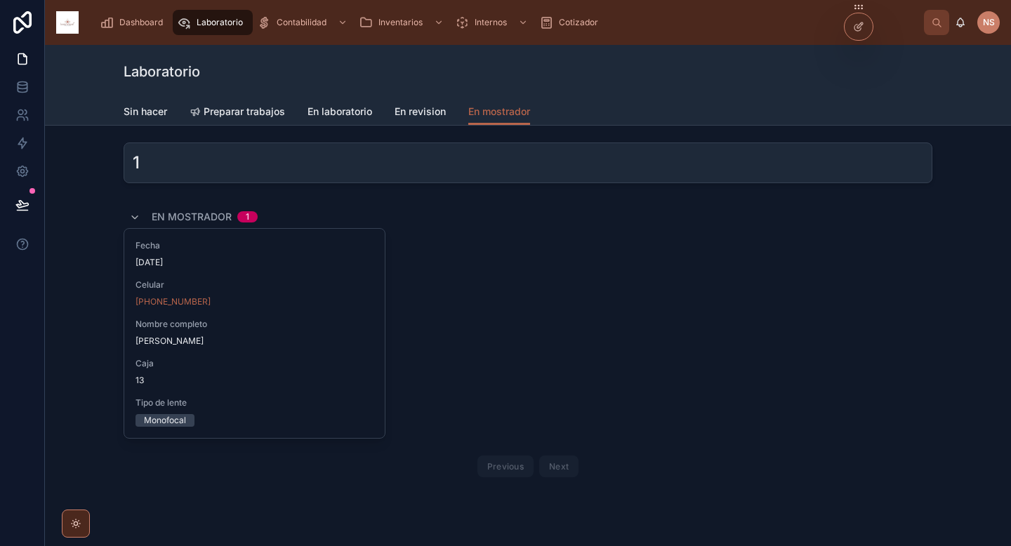
click at [268, 357] on div "Fecha [DATE] Celular [PHONE_NUMBER] Nombre completo [PERSON_NAME] Elemir Caja 1…" at bounding box center [254, 333] width 261 height 209
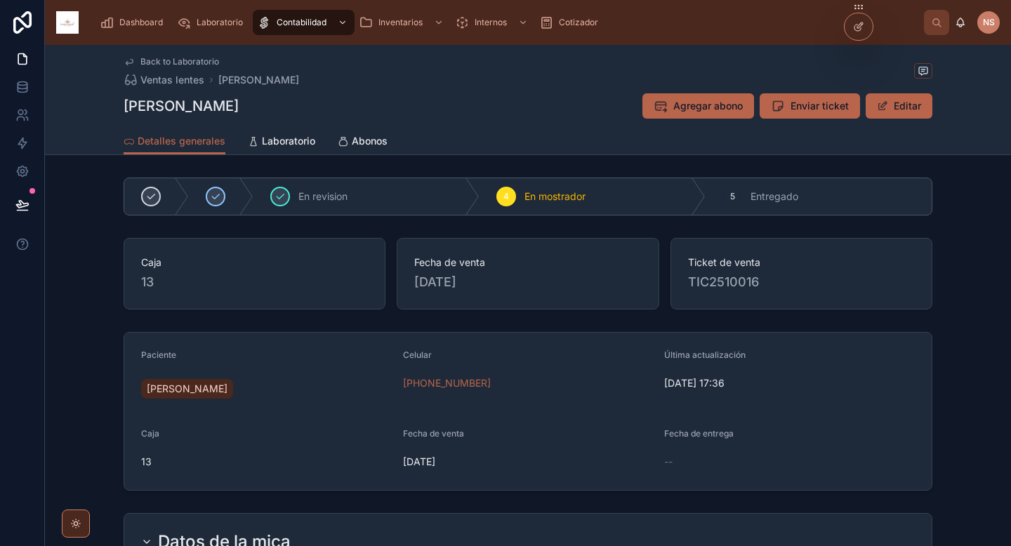
click at [228, 389] on span "[PERSON_NAME]" at bounding box center [187, 389] width 81 height 14
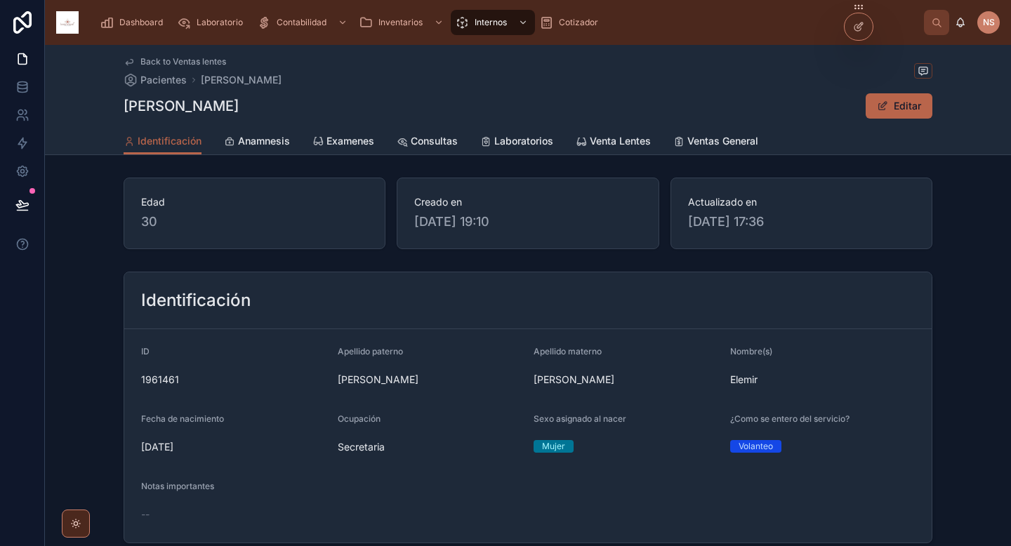
click at [132, 25] on span "Dashboard" at bounding box center [141, 22] width 44 height 11
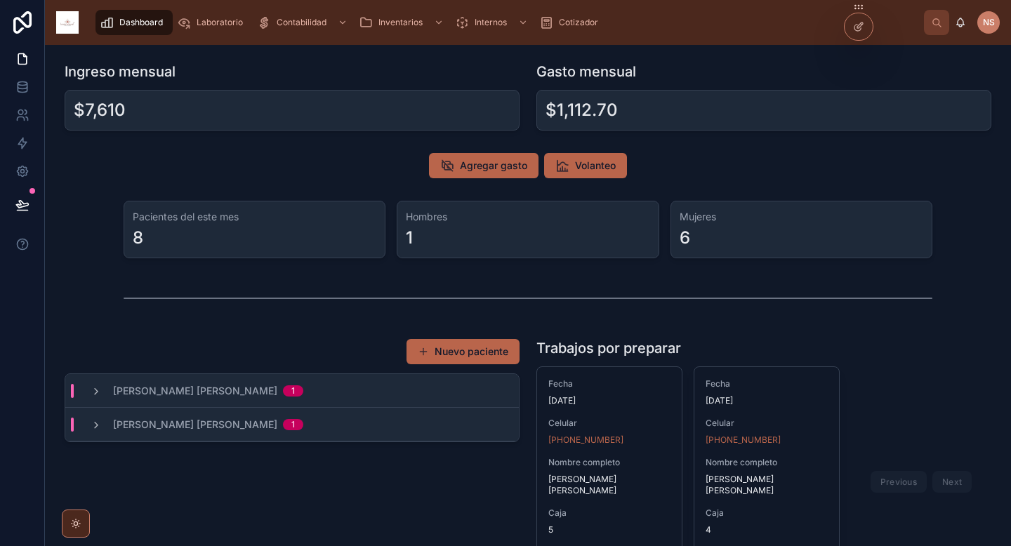
click at [222, 20] on span "Laboratorio" at bounding box center [220, 22] width 46 height 11
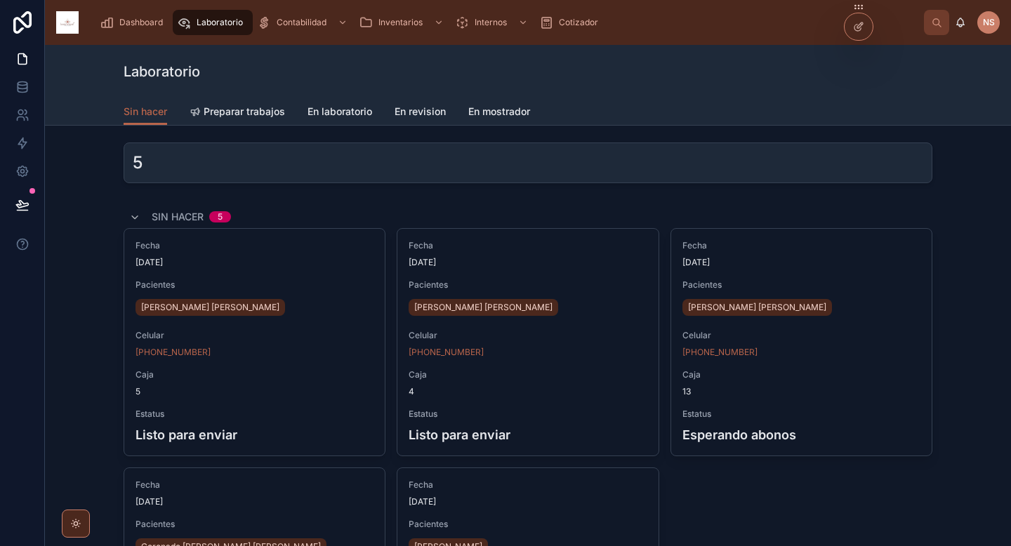
click at [487, 111] on span "En mostrador" at bounding box center [499, 112] width 62 height 14
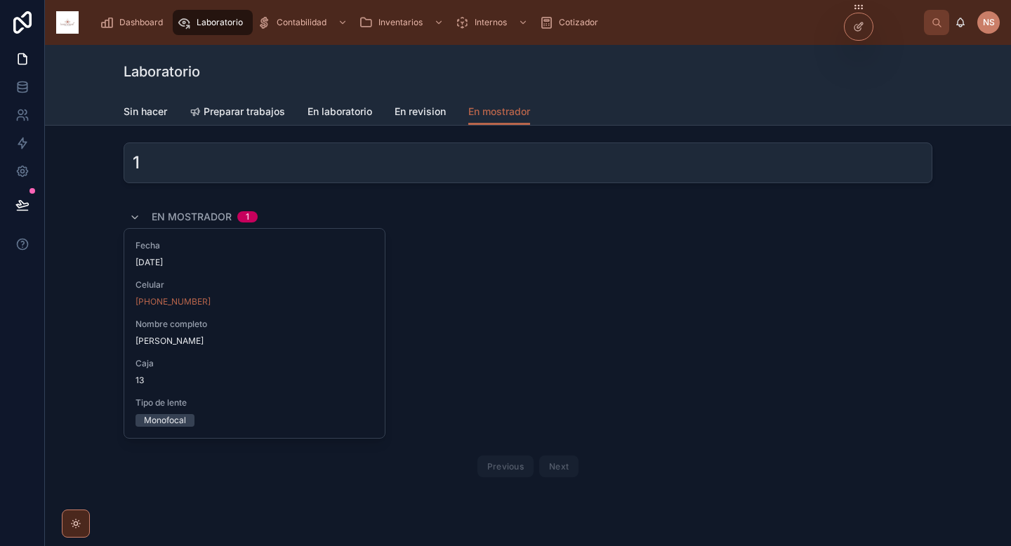
click at [303, 399] on span "Tipo de lente" at bounding box center [255, 403] width 238 height 11
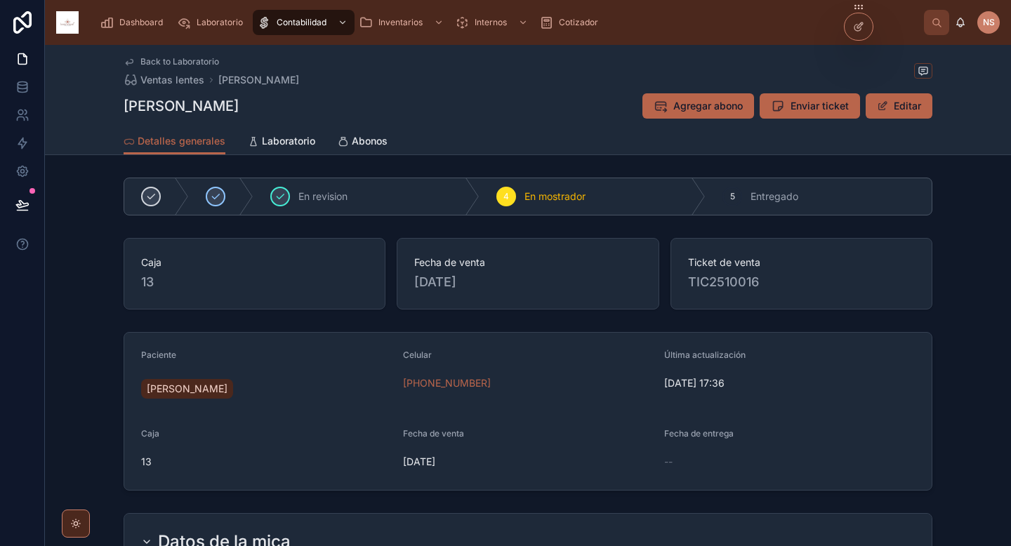
click at [366, 139] on span "Abonos" at bounding box center [370, 141] width 36 height 14
